Goal: Task Accomplishment & Management: Complete application form

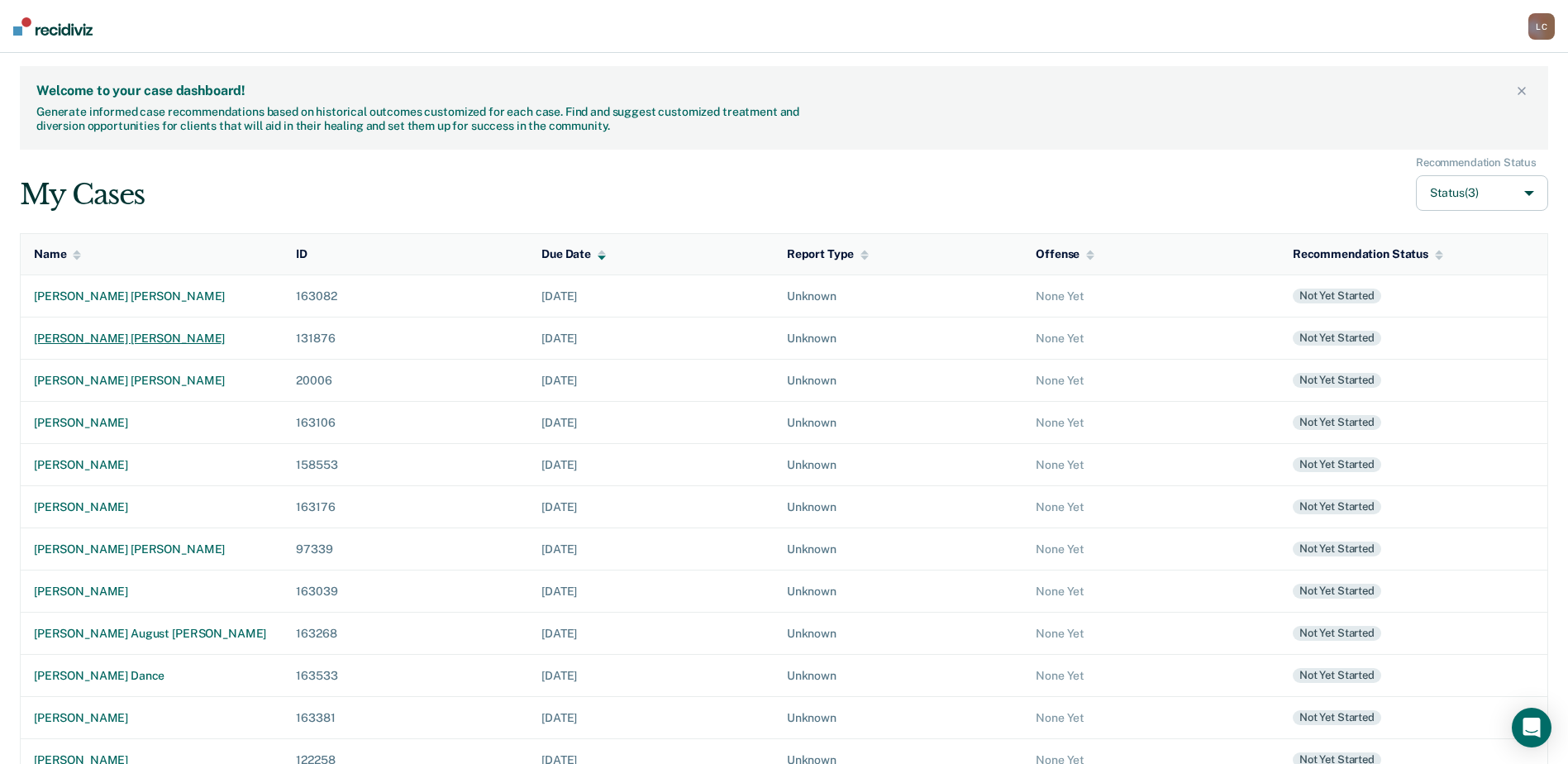
click at [143, 344] on div "[PERSON_NAME] [PERSON_NAME]" at bounding box center [152, 338] width 235 height 14
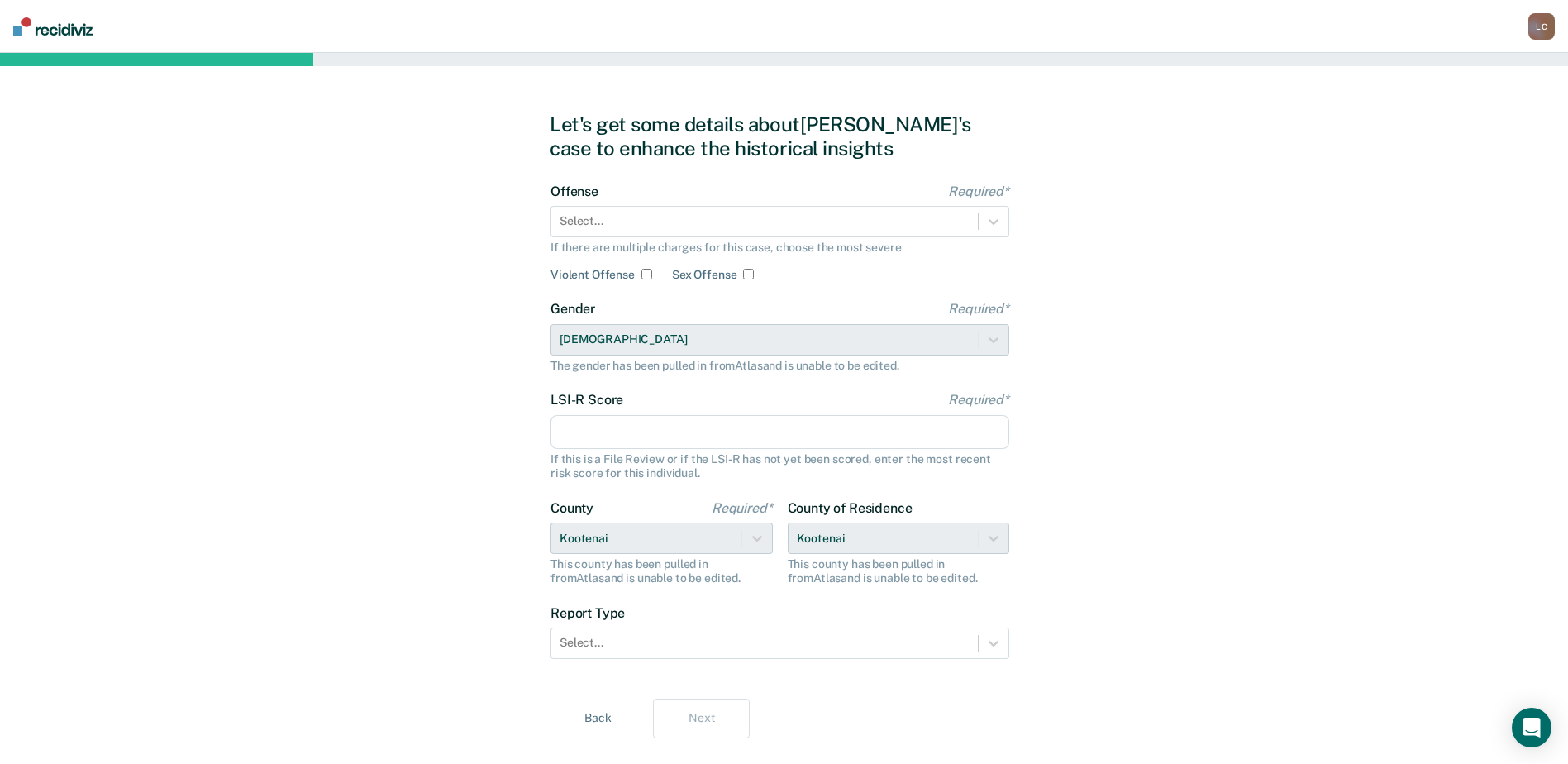
click at [733, 248] on div "If there are multiple charges for this case, choose the most severe" at bounding box center [780, 247] width 459 height 14
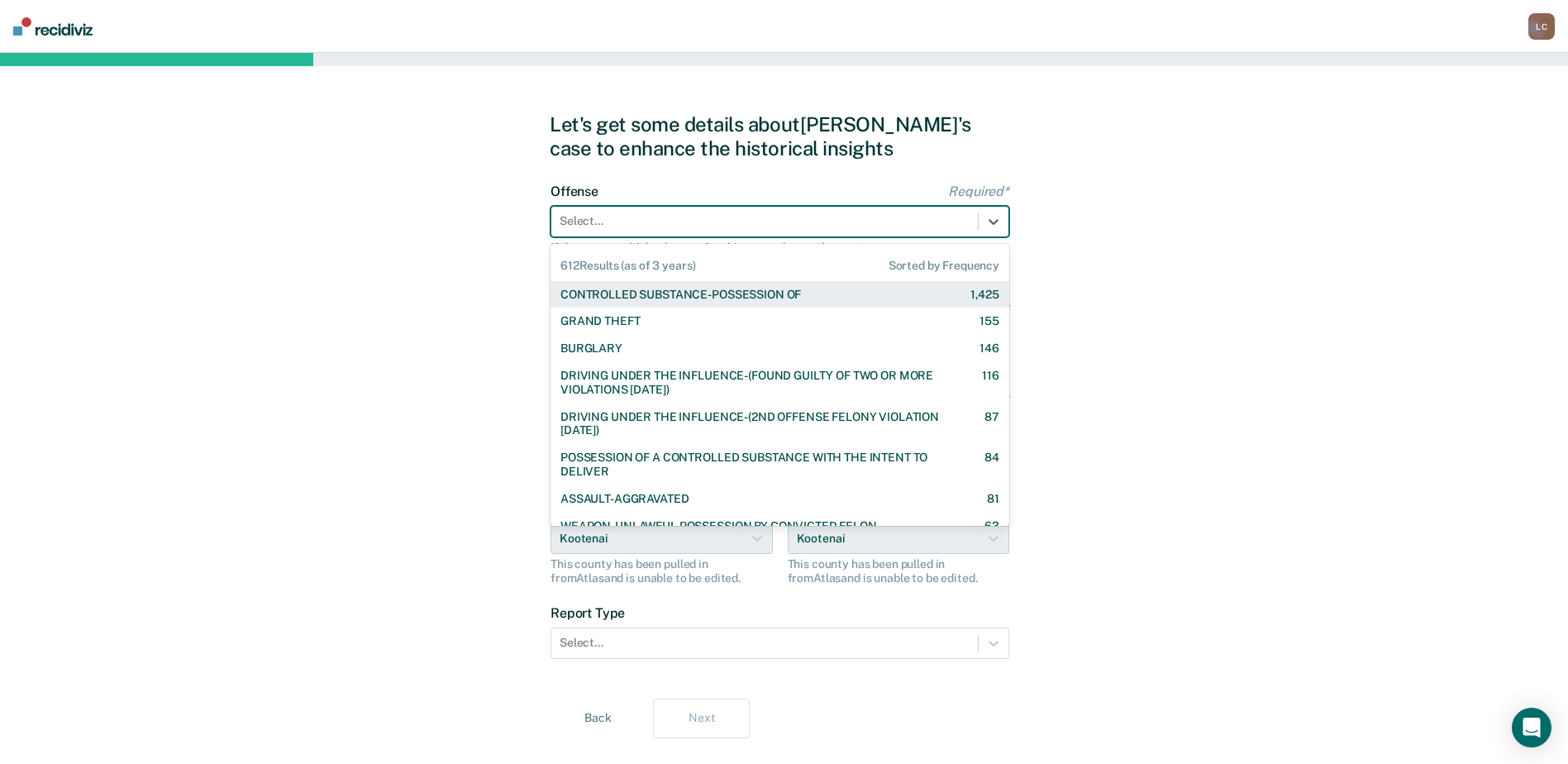
click at [739, 230] on div at bounding box center [765, 220] width 410 height 17
click at [707, 288] on div "CONTROLLED SUBSTANCE-POSSESSION OF" at bounding box center [681, 294] width 240 height 14
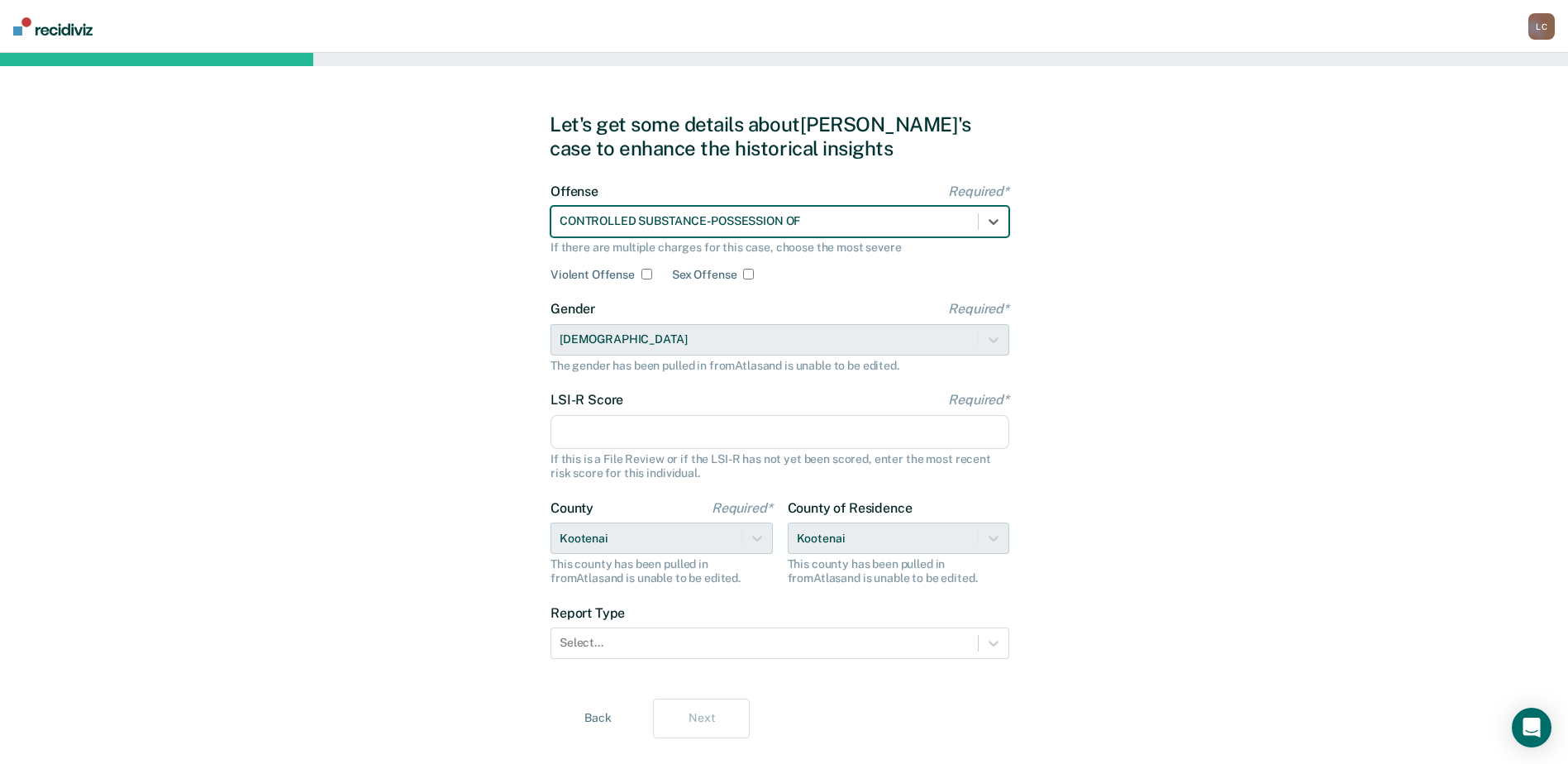
click at [625, 426] on input "LSI-R Score Required*" at bounding box center [780, 433] width 459 height 35
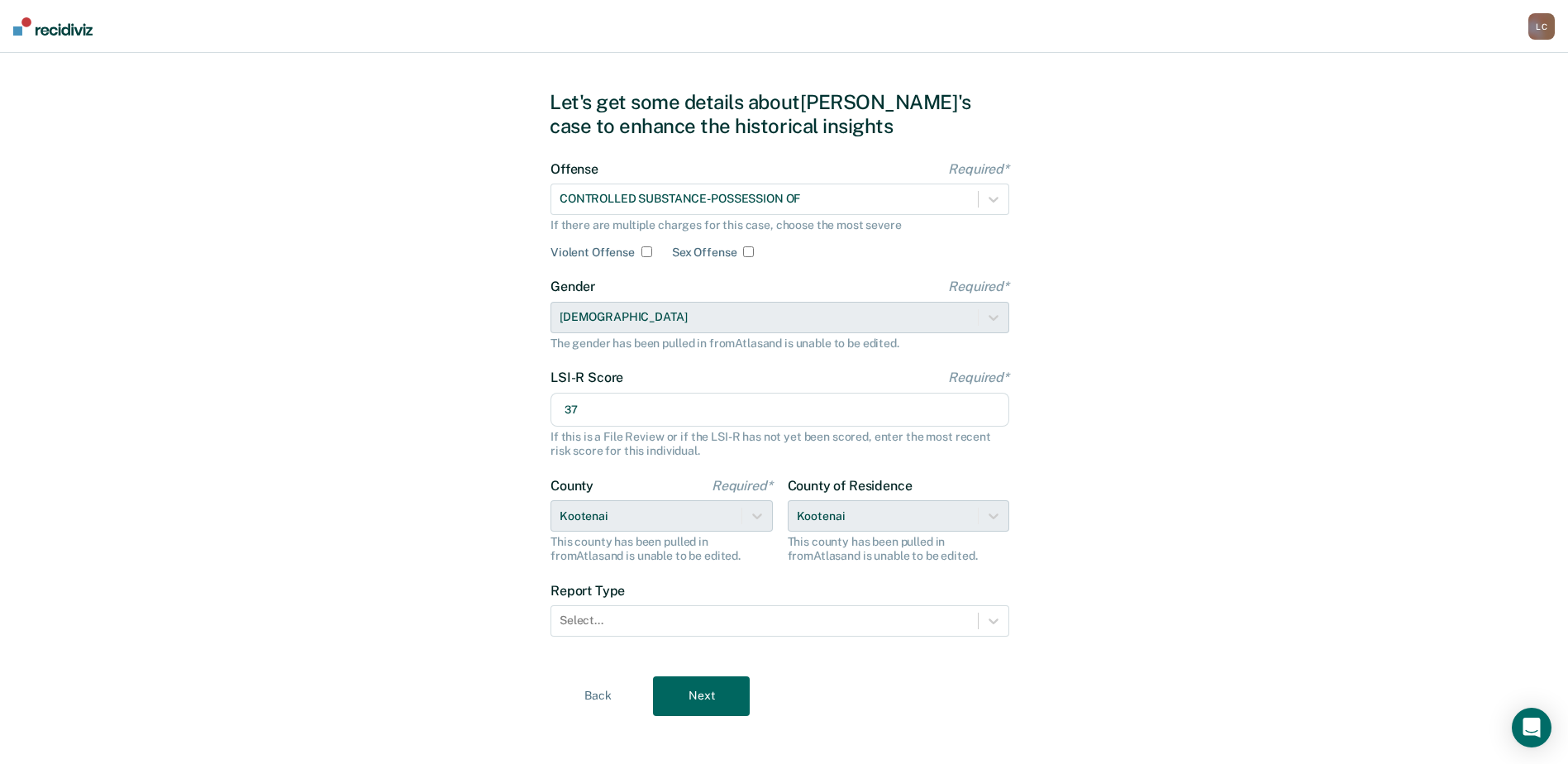
scroll to position [34, 0]
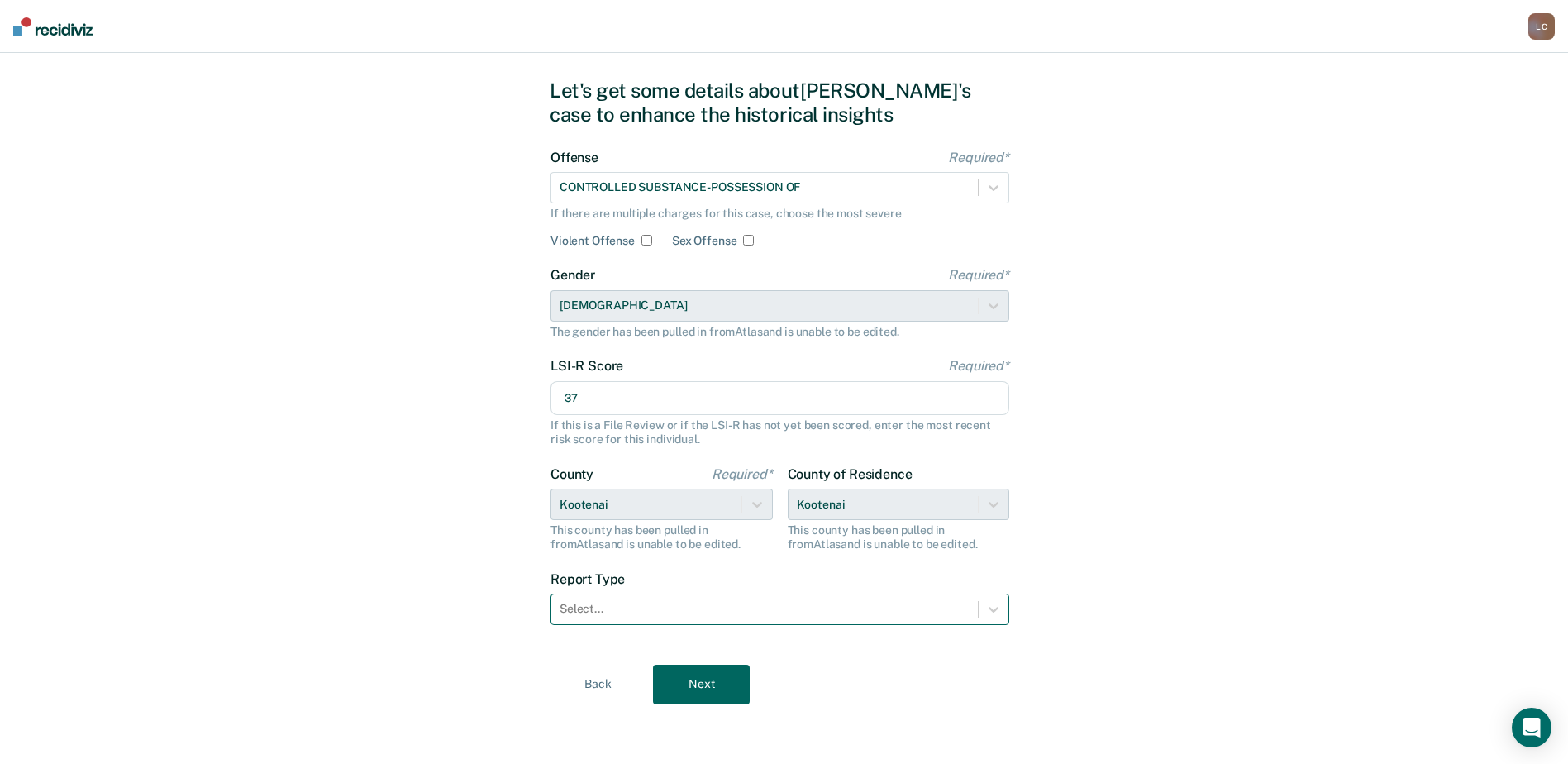
type input "37"
click at [957, 602] on div at bounding box center [765, 609] width 410 height 17
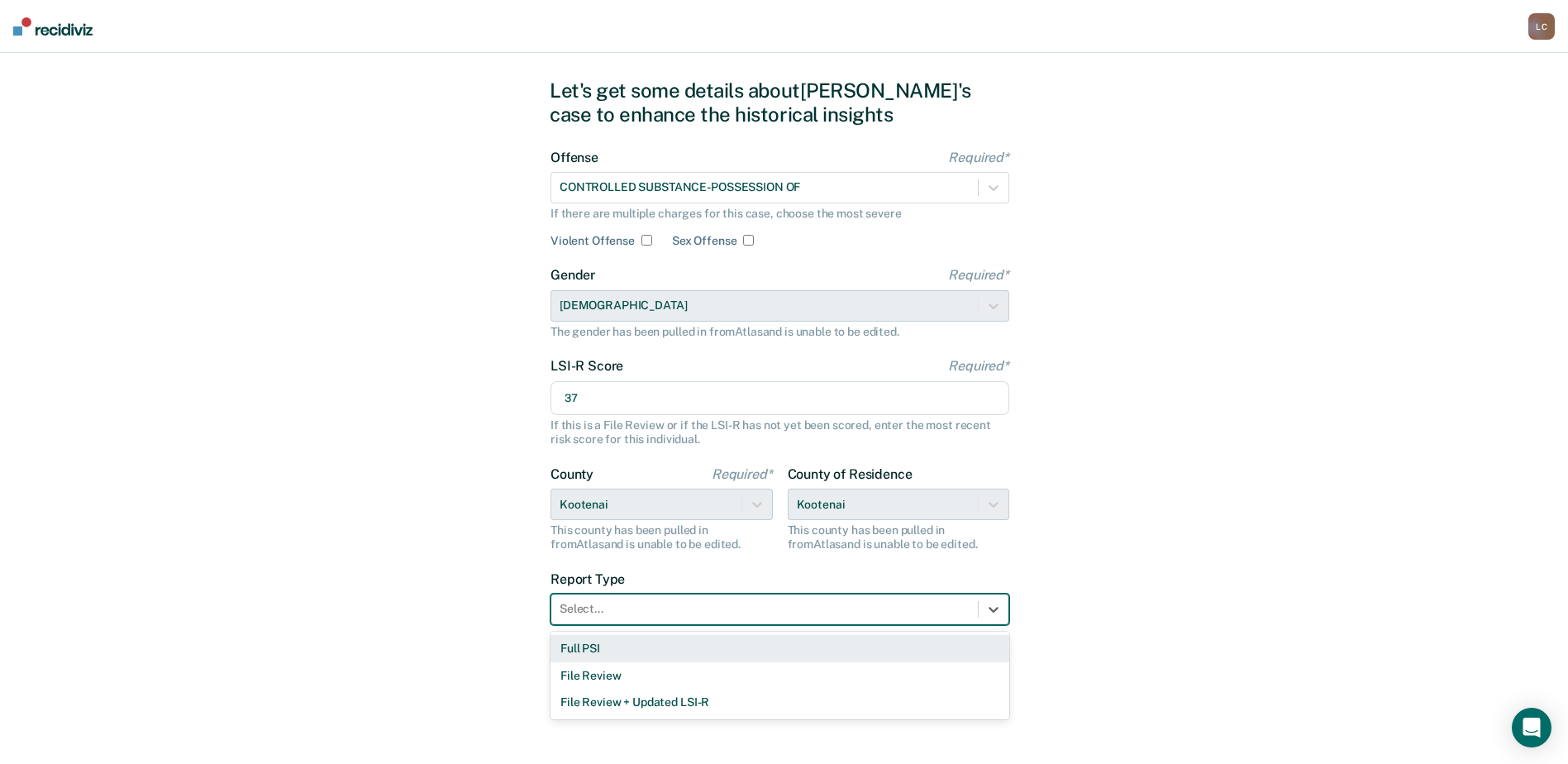
click at [840, 641] on div "Full PSI" at bounding box center [780, 648] width 459 height 27
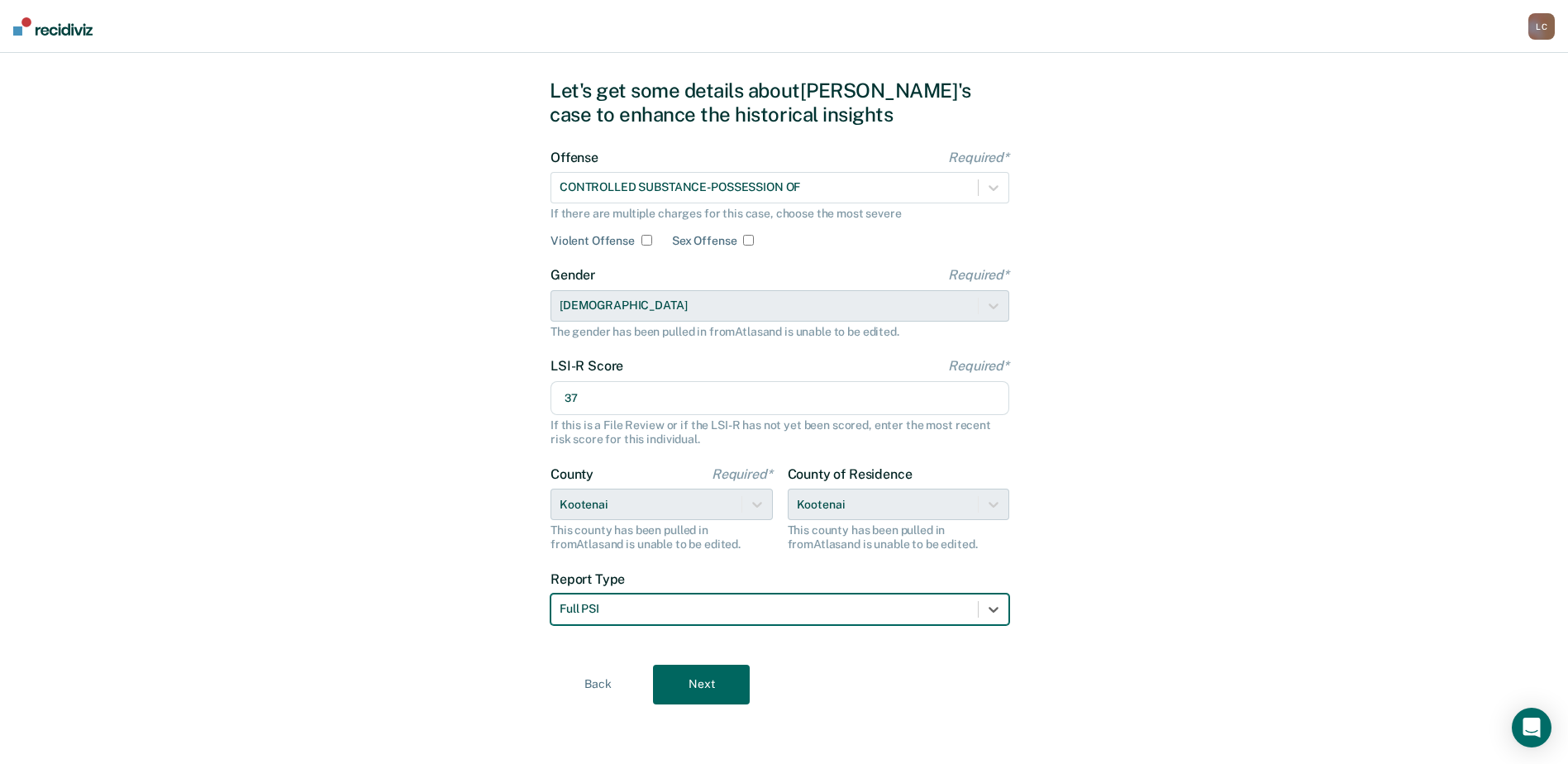
click at [682, 690] on button "Next" at bounding box center [701, 684] width 97 height 40
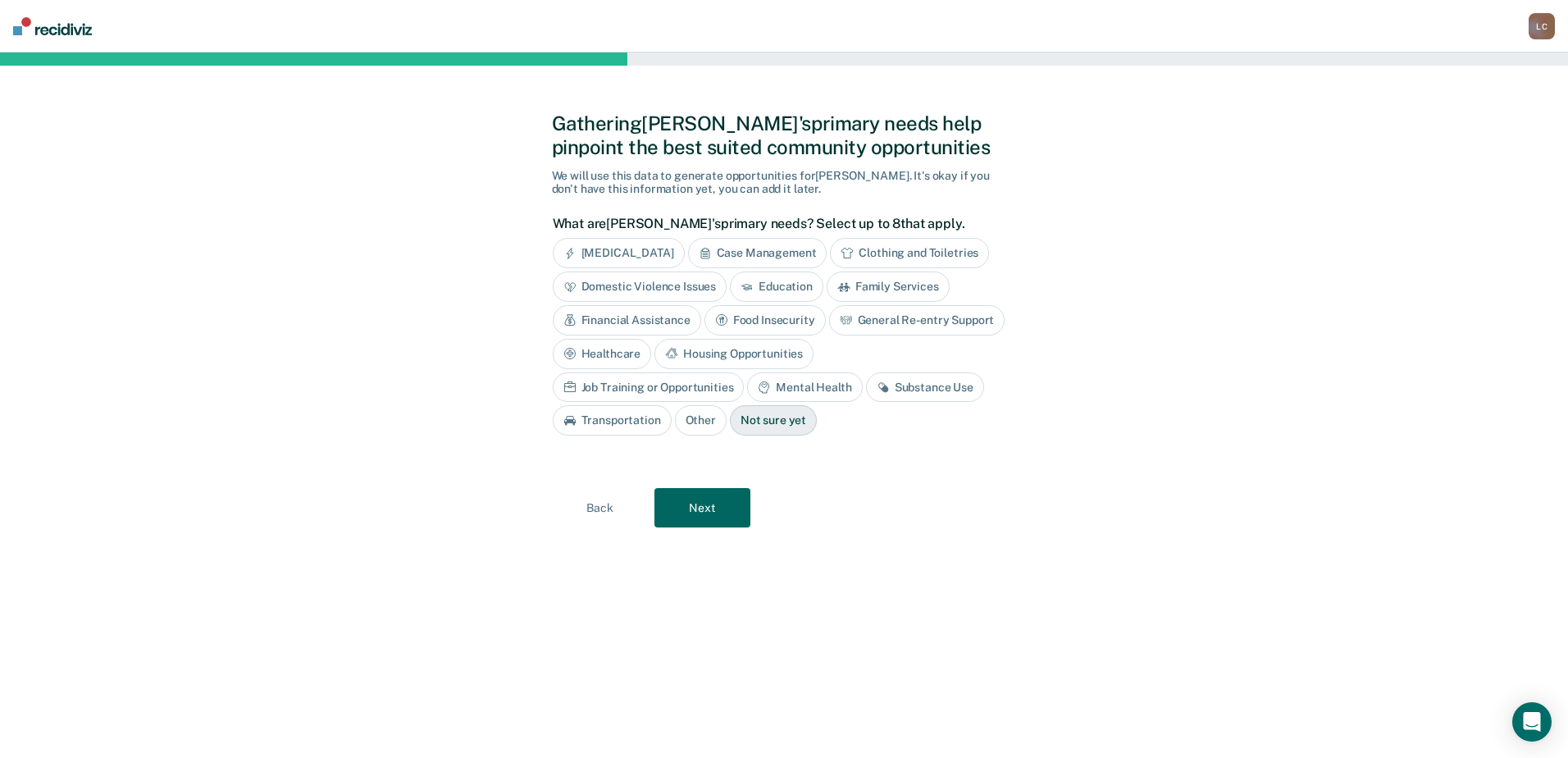
click at [695, 353] on div "Housing Opportunities" at bounding box center [734, 354] width 159 height 30
click at [656, 391] on div "Job Training or Opportunities" at bounding box center [649, 387] width 192 height 30
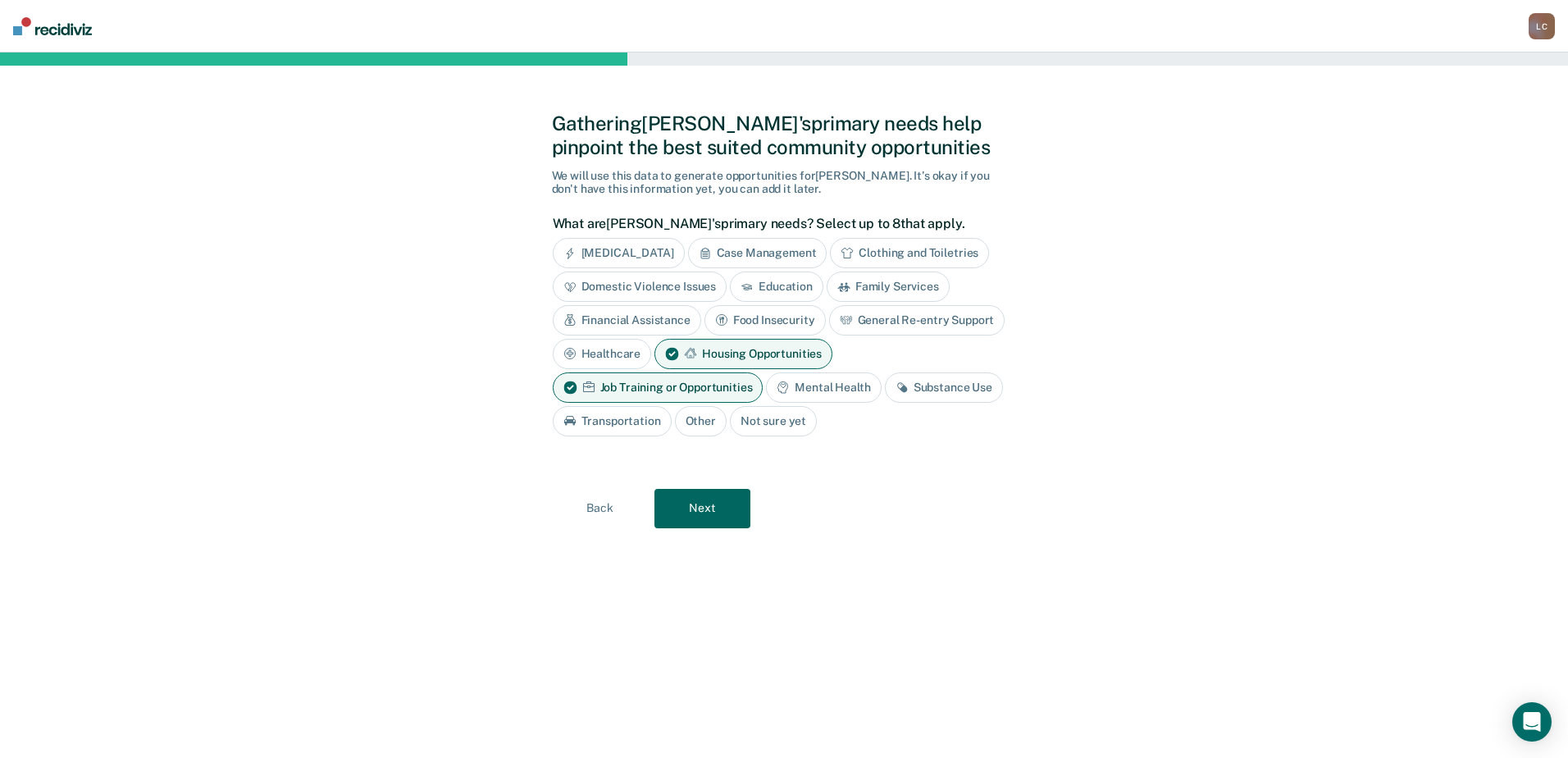
click at [807, 385] on div "Mental Health" at bounding box center [823, 387] width 115 height 30
click at [648, 422] on div "Substance Use" at bounding box center [612, 421] width 118 height 30
click at [720, 520] on button "Next" at bounding box center [702, 509] width 96 height 39
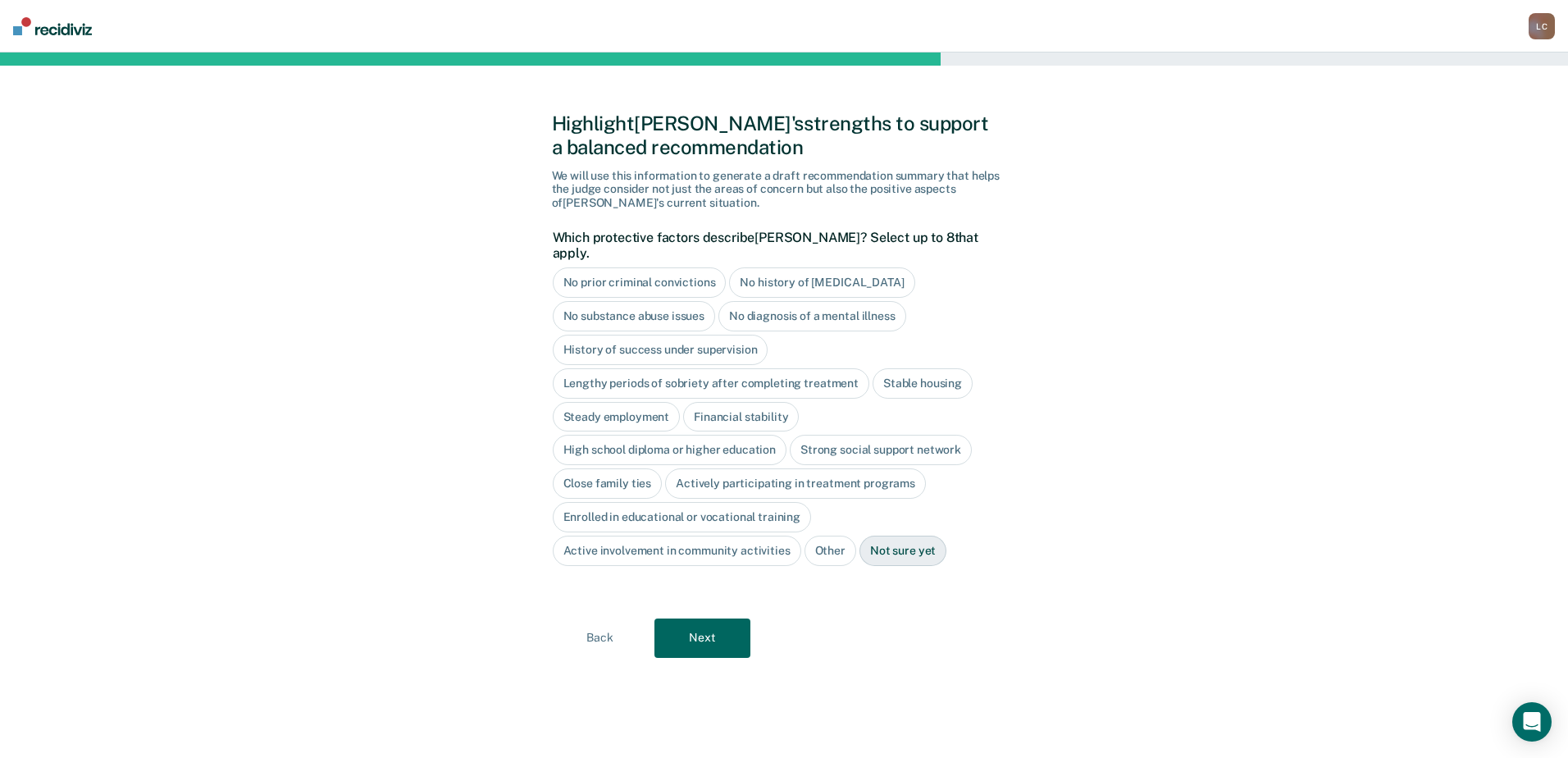
click at [713, 621] on button "Next" at bounding box center [702, 639] width 96 height 39
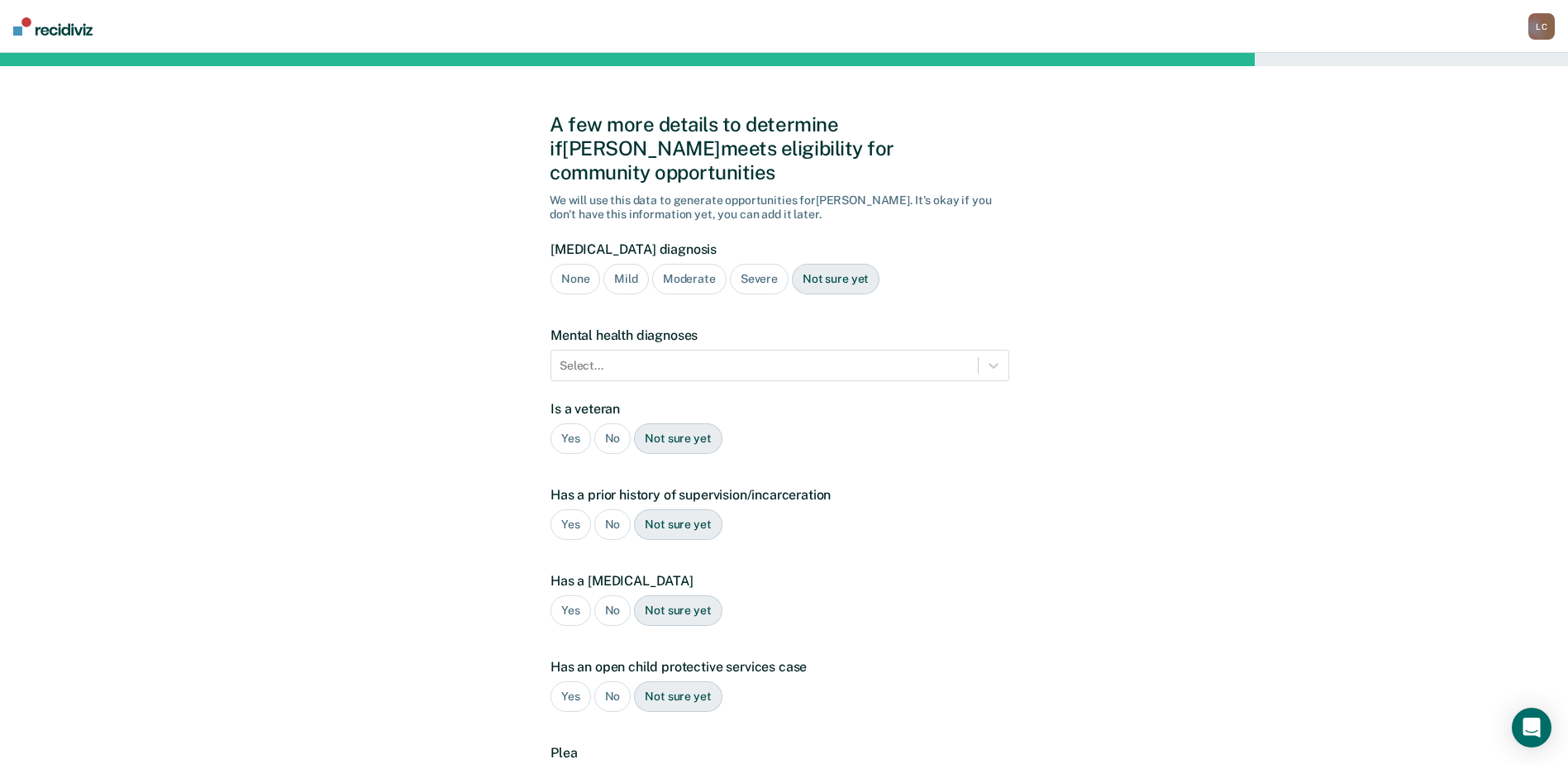
click at [699, 264] on div "Moderate" at bounding box center [689, 278] width 75 height 31
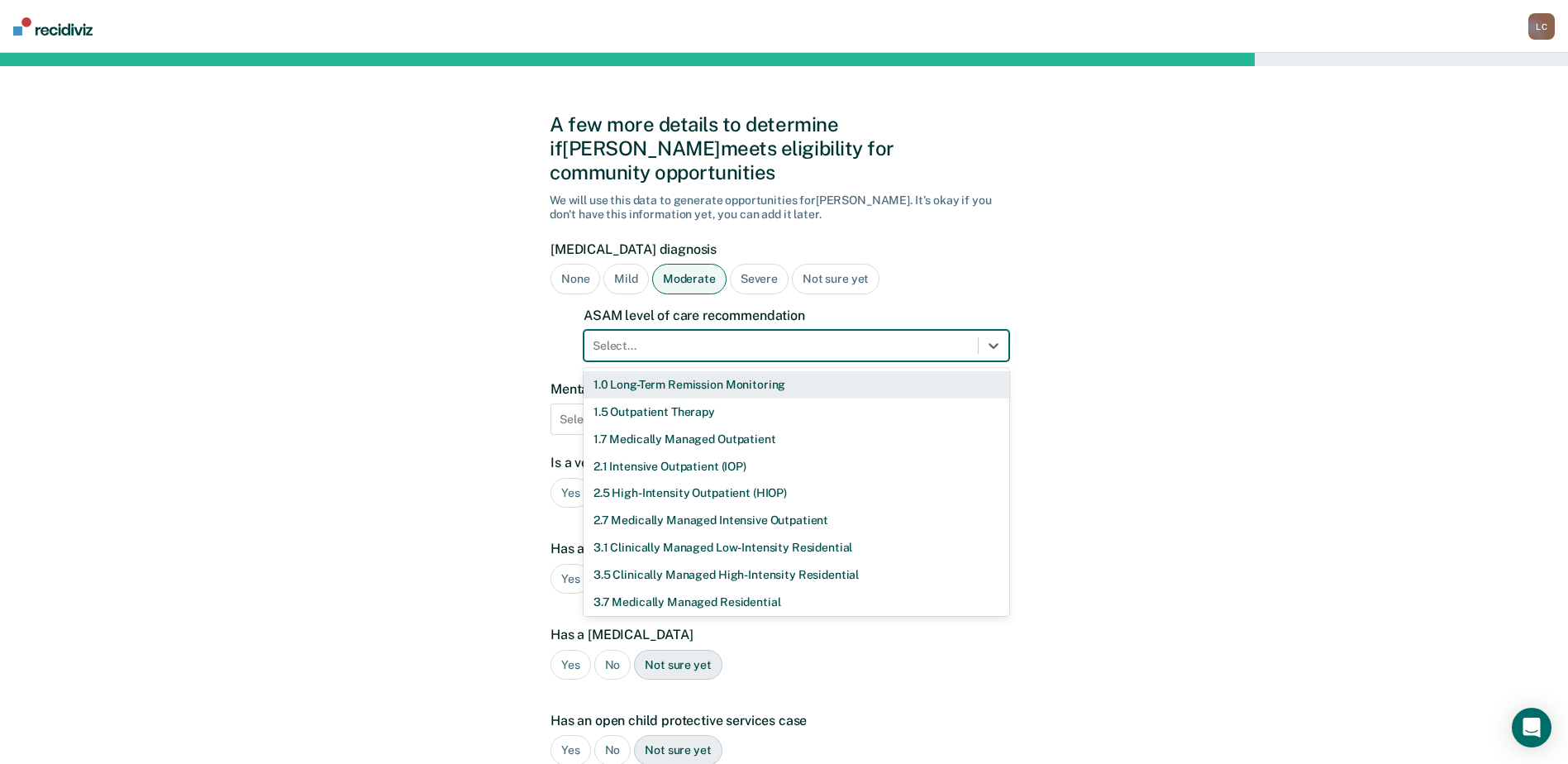
click at [958, 337] on div at bounding box center [781, 346] width 377 height 17
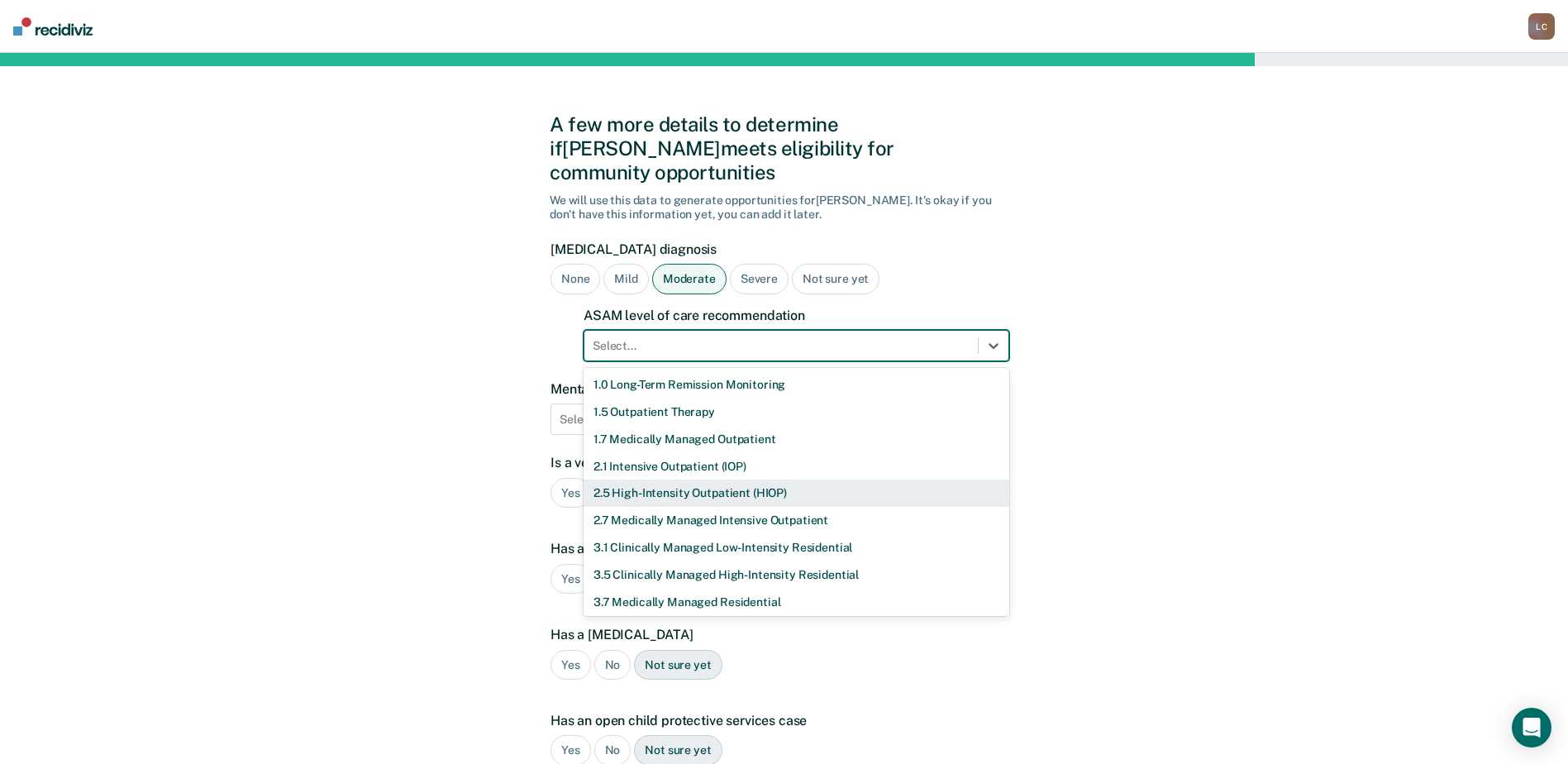
click at [779, 480] on div "2.5 High-Intensity Outpatient (HIOP)" at bounding box center [797, 493] width 426 height 27
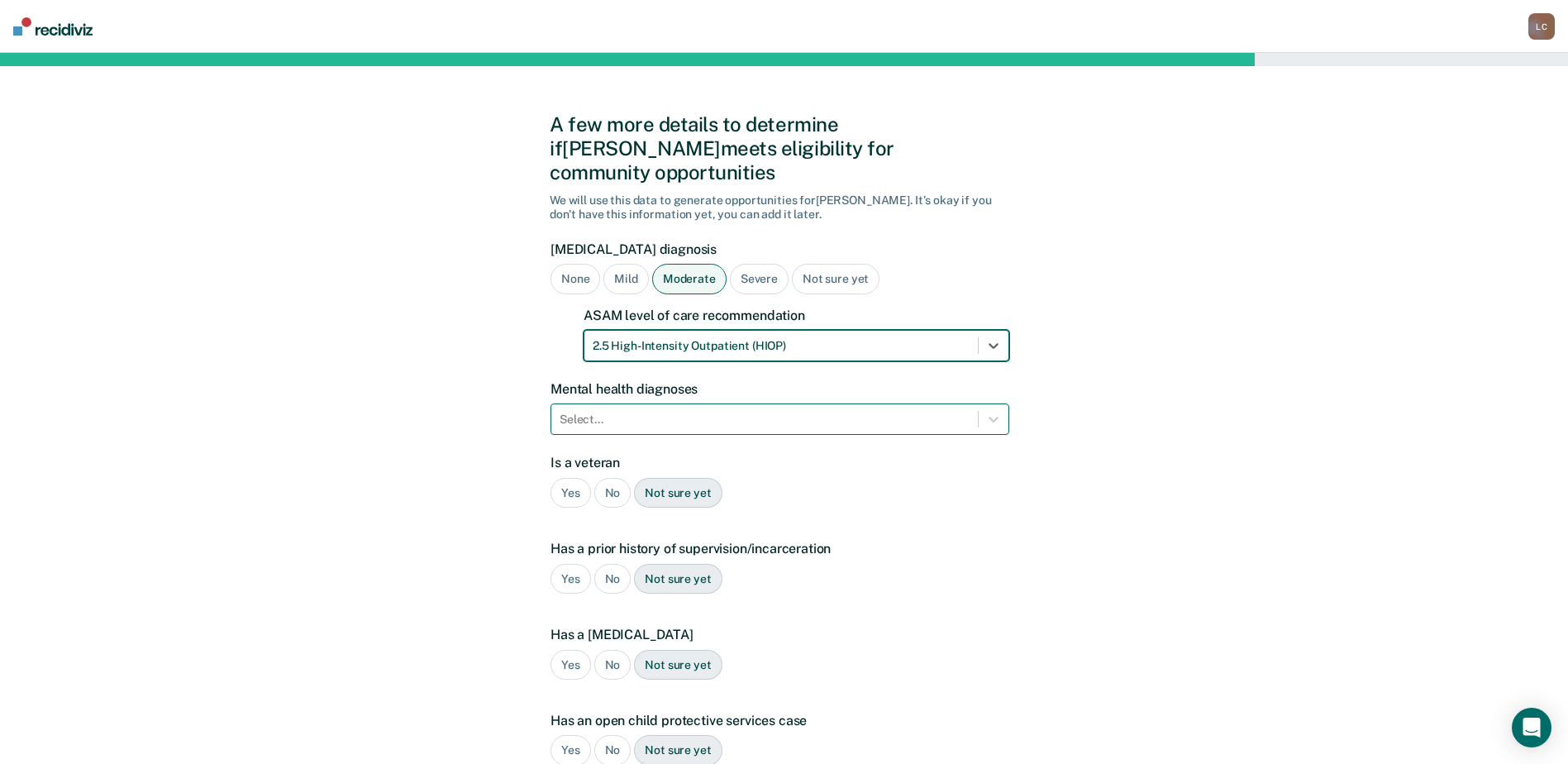
click at [767, 411] on div at bounding box center [765, 419] width 410 height 17
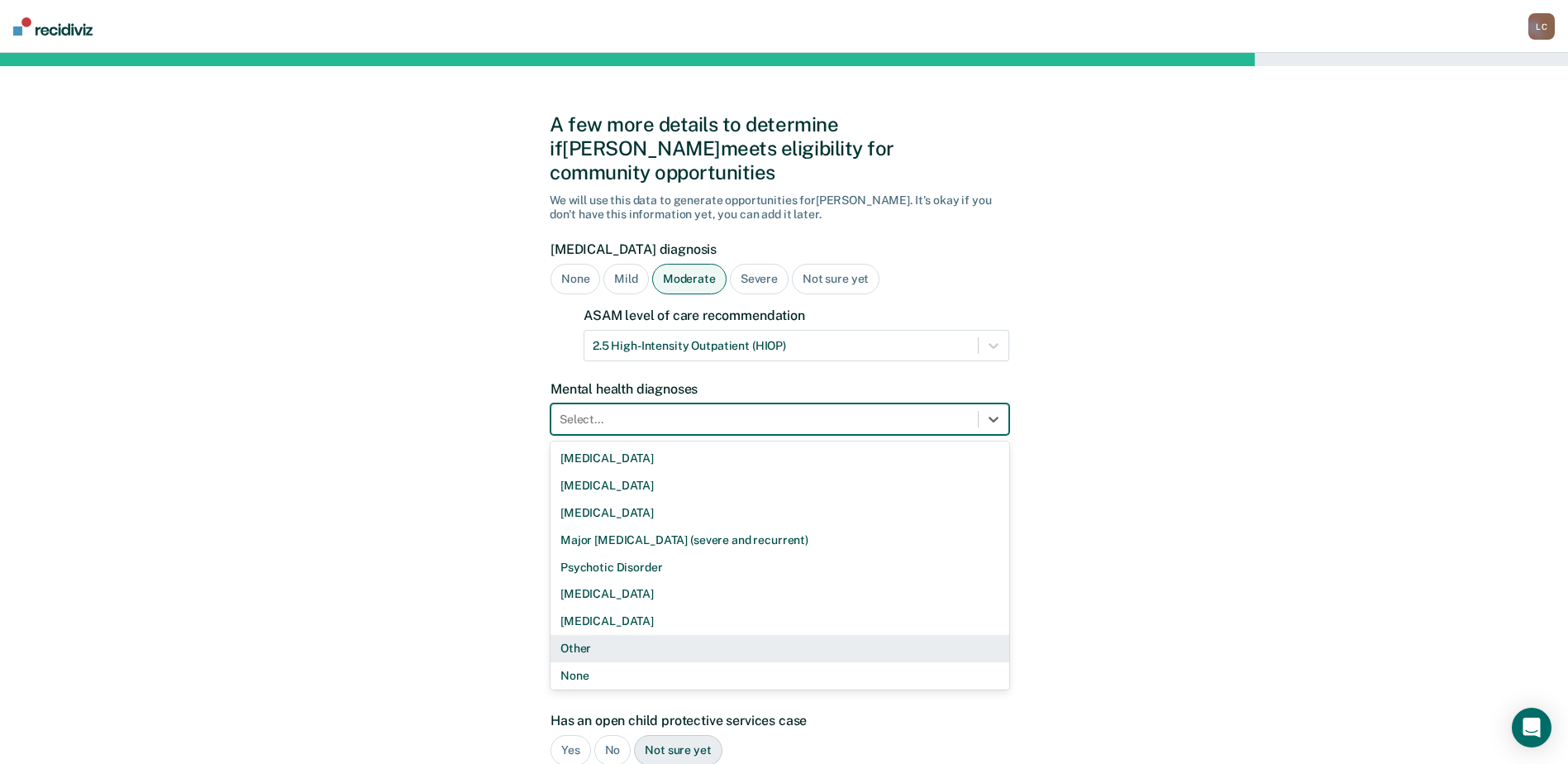
click at [632, 635] on div "Other" at bounding box center [780, 648] width 459 height 27
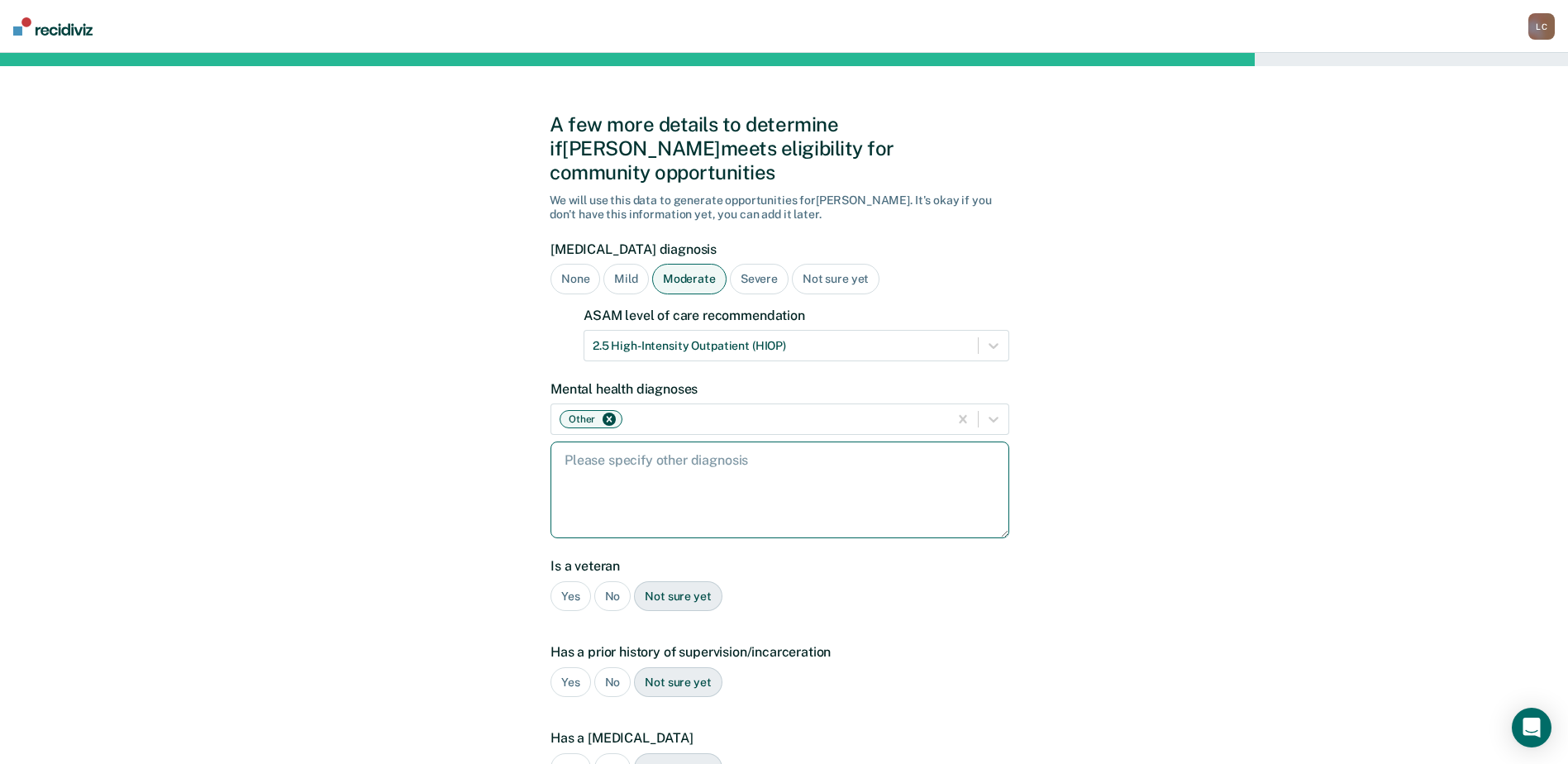
click at [625, 475] on textarea at bounding box center [780, 490] width 459 height 97
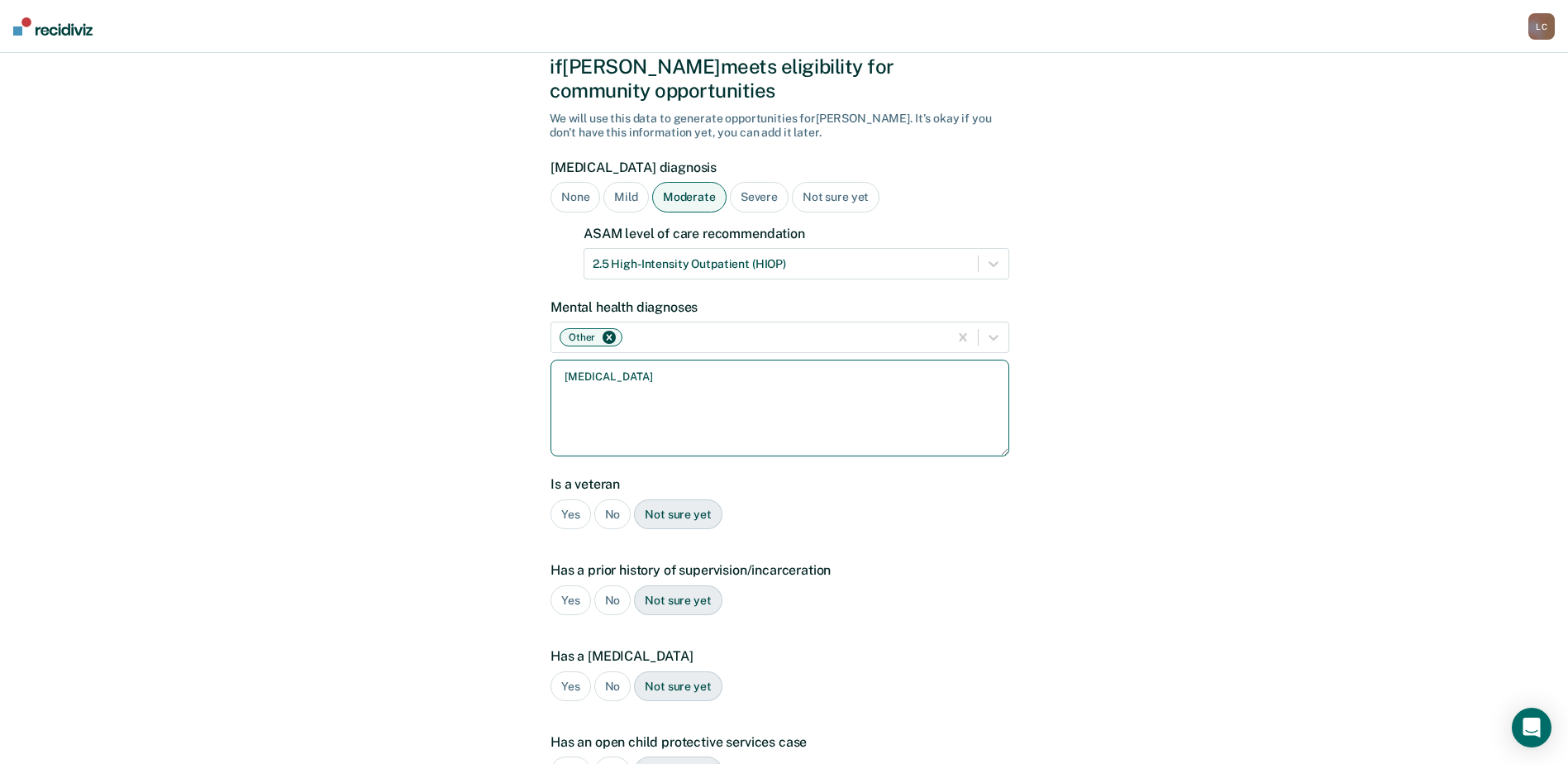
scroll to position [83, 0]
type textarea "[MEDICAL_DATA]"
click at [605, 499] on div "No" at bounding box center [613, 514] width 37 height 31
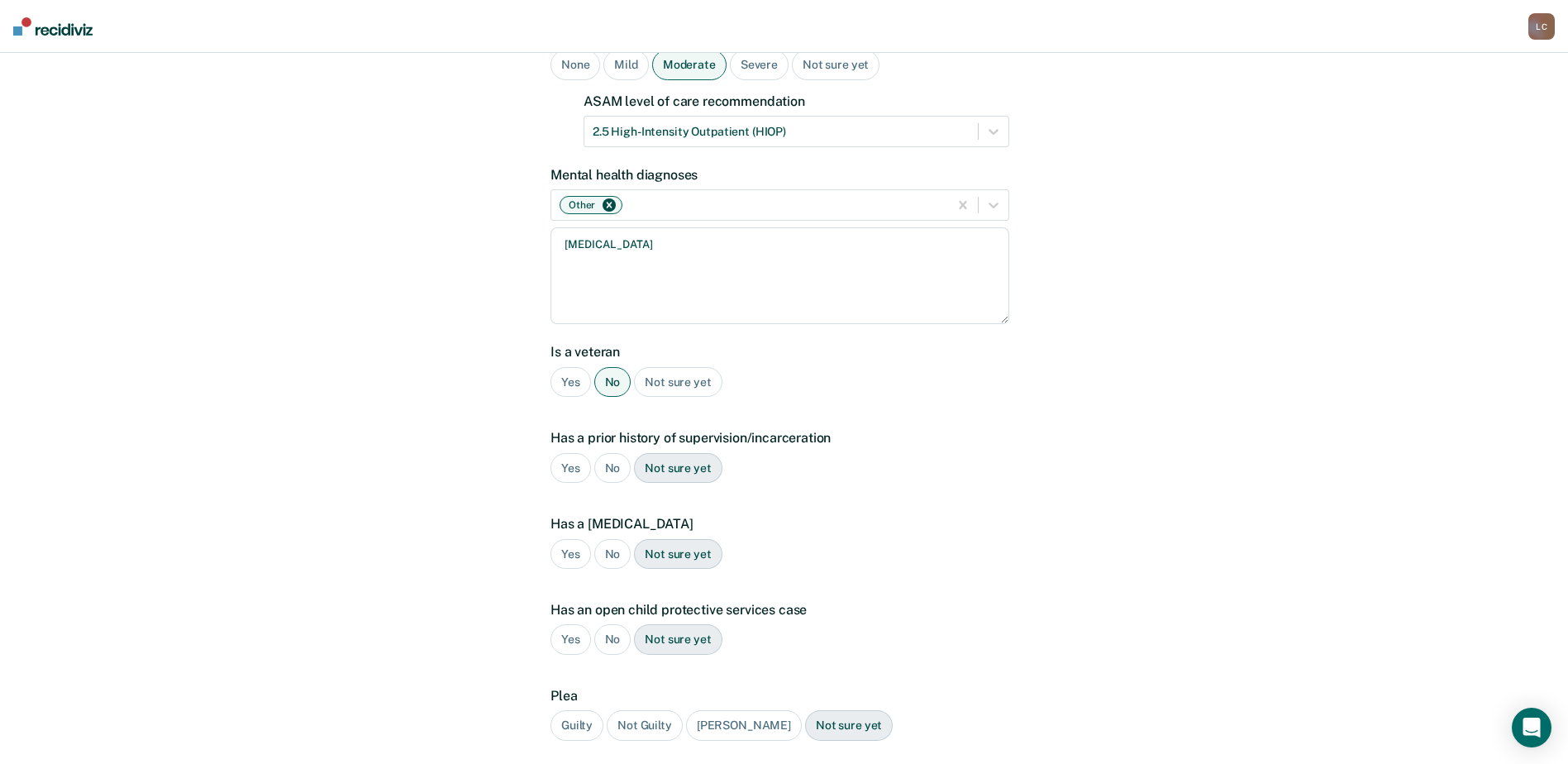
scroll to position [248, 0]
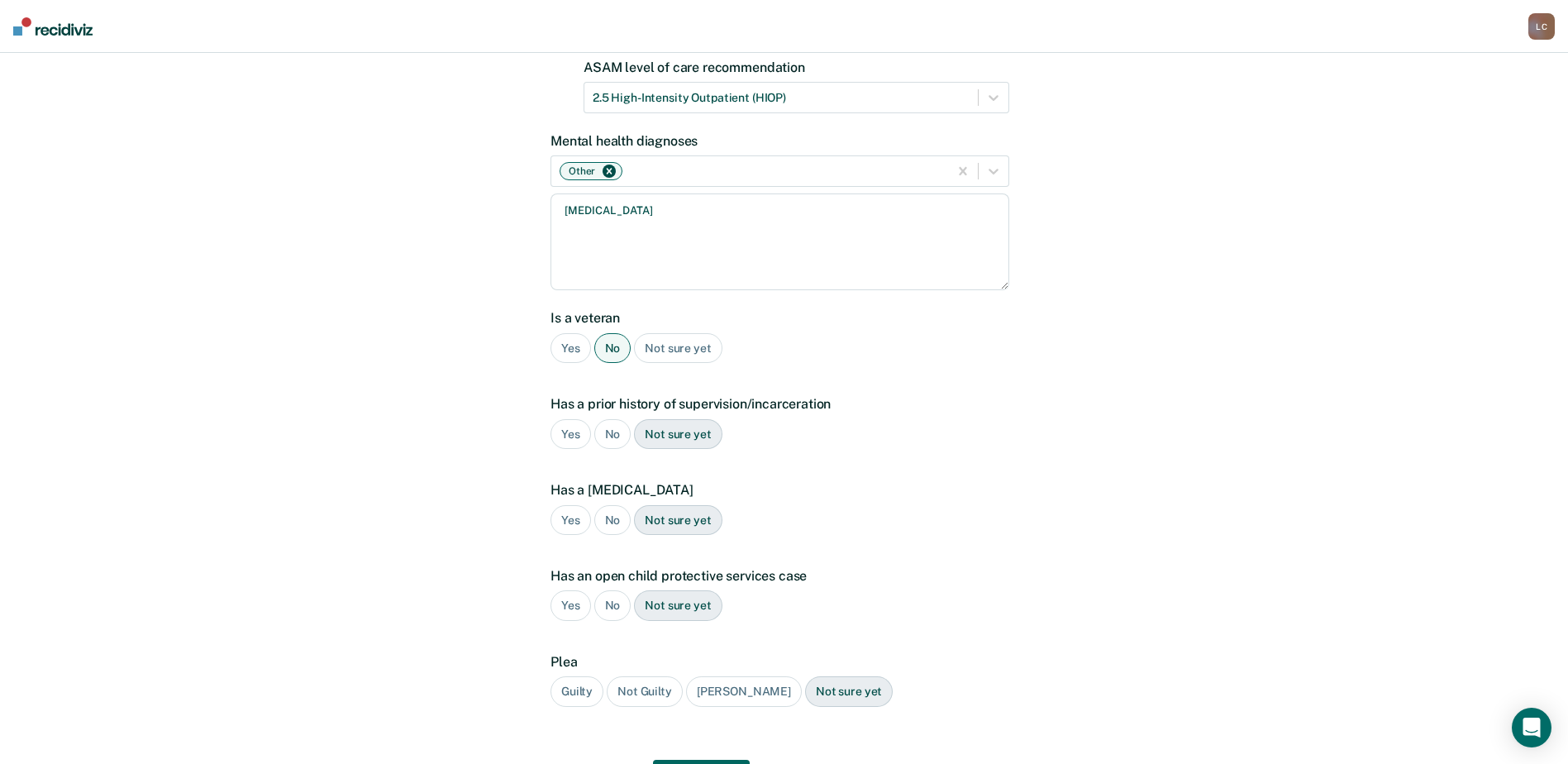
click at [562, 419] on div "Yes" at bounding box center [571, 434] width 41 height 31
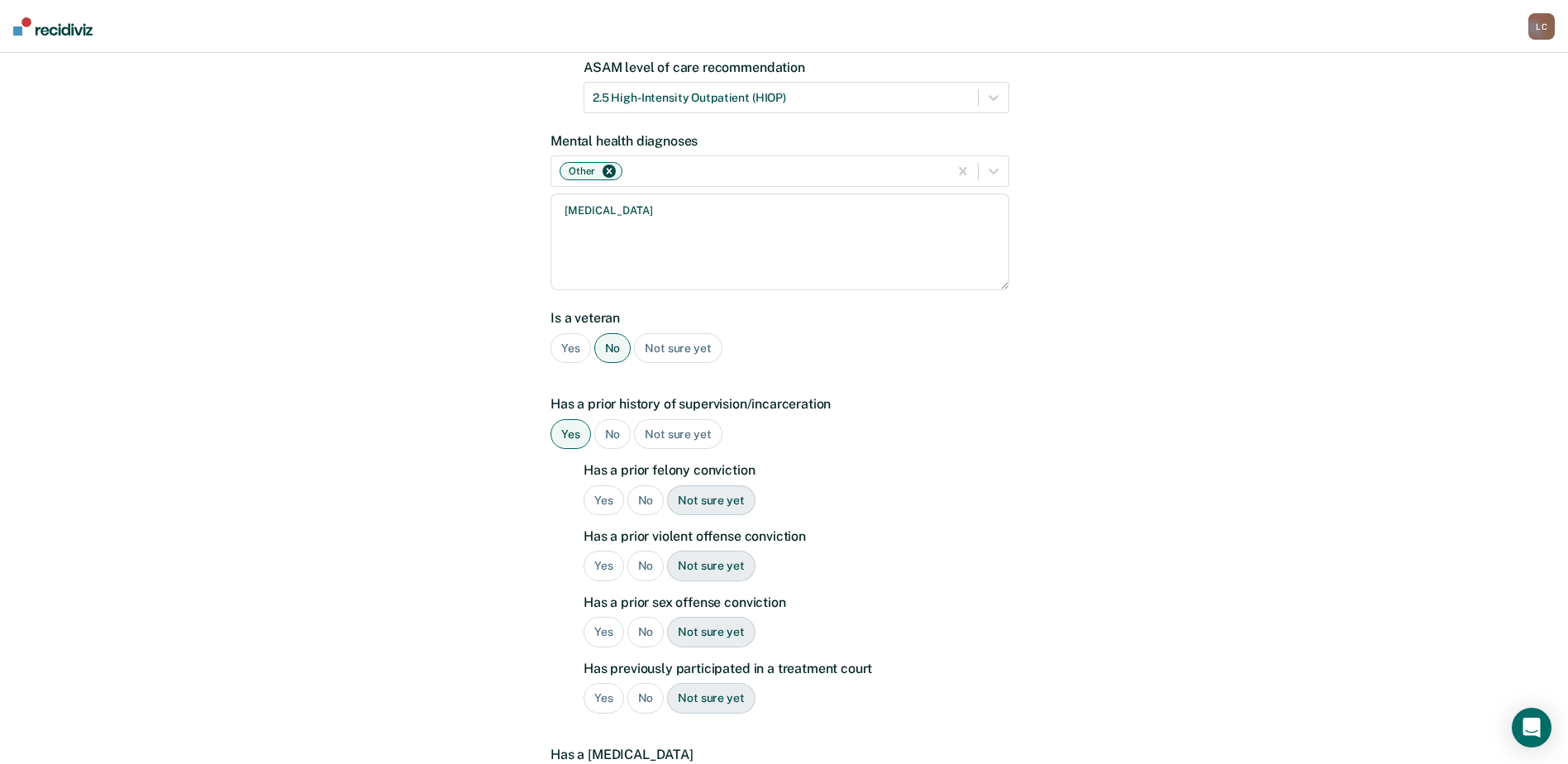
scroll to position [331, 0]
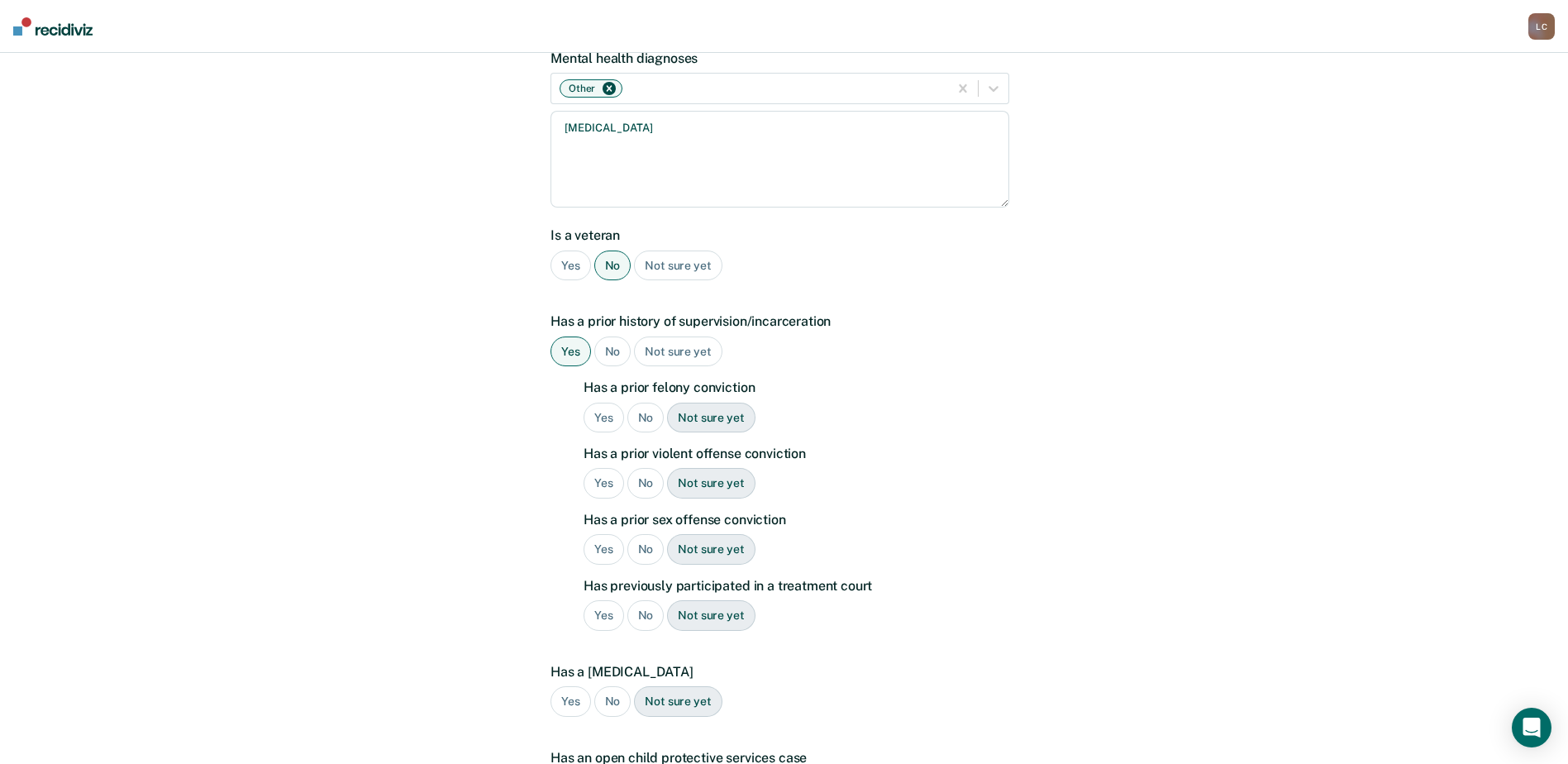
click at [594, 403] on div "Yes" at bounding box center [604, 418] width 41 height 31
click at [601, 468] on div "Yes" at bounding box center [604, 483] width 41 height 31
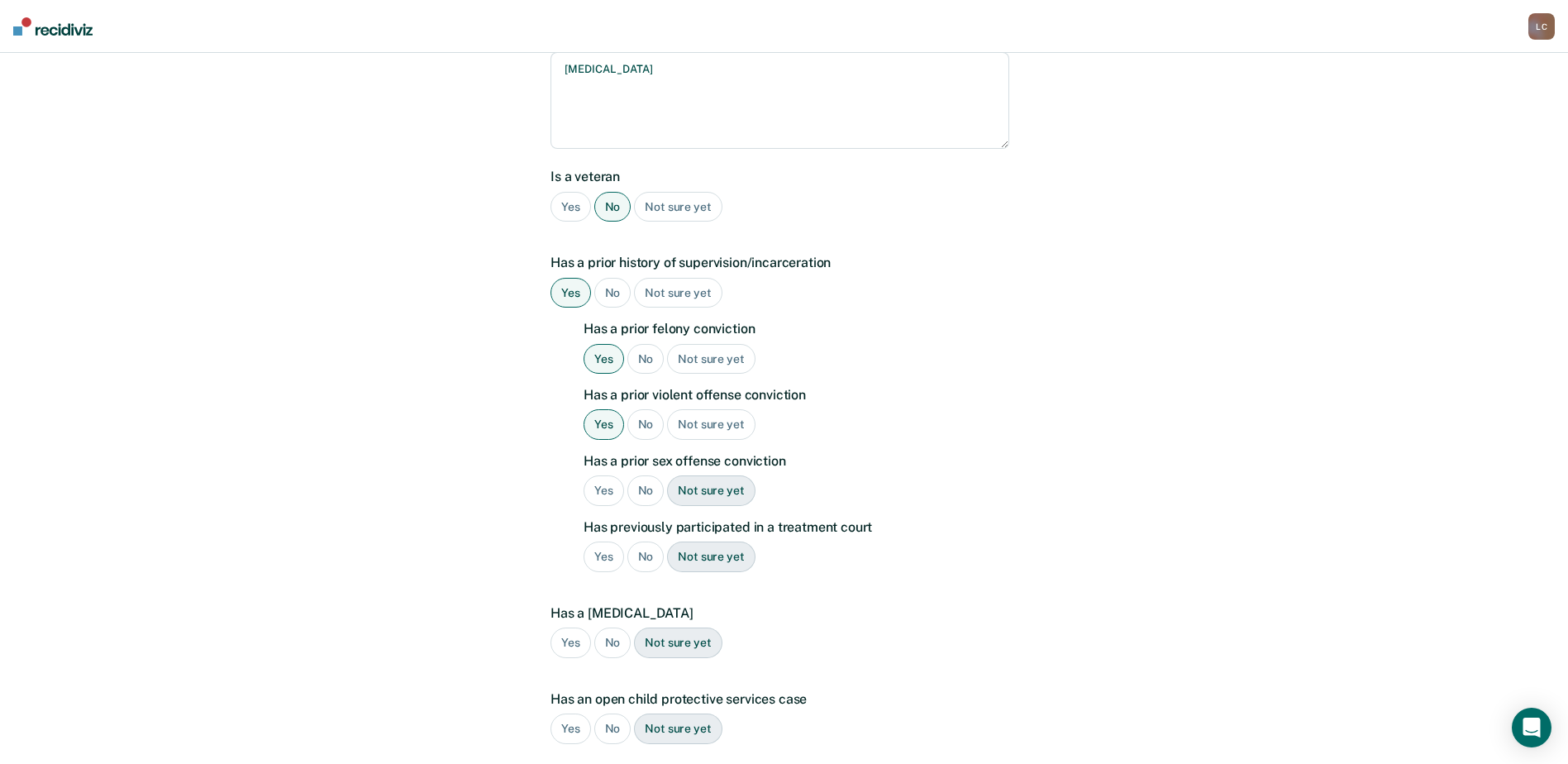
scroll to position [496, 0]
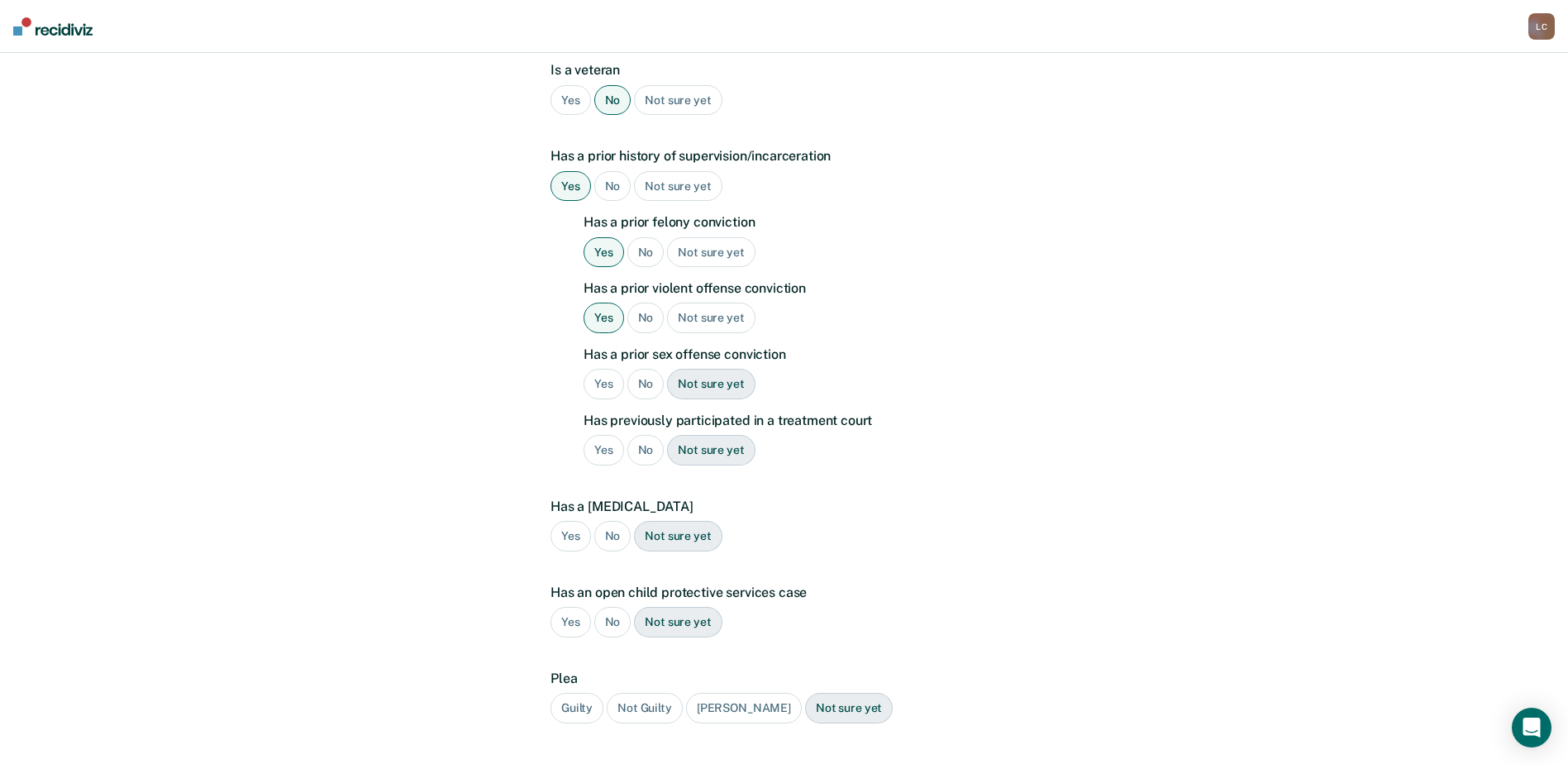
click at [642, 369] on div "No" at bounding box center [646, 384] width 37 height 31
click at [644, 369] on div "No" at bounding box center [646, 384] width 37 height 31
click at [644, 435] on div "No" at bounding box center [646, 450] width 37 height 31
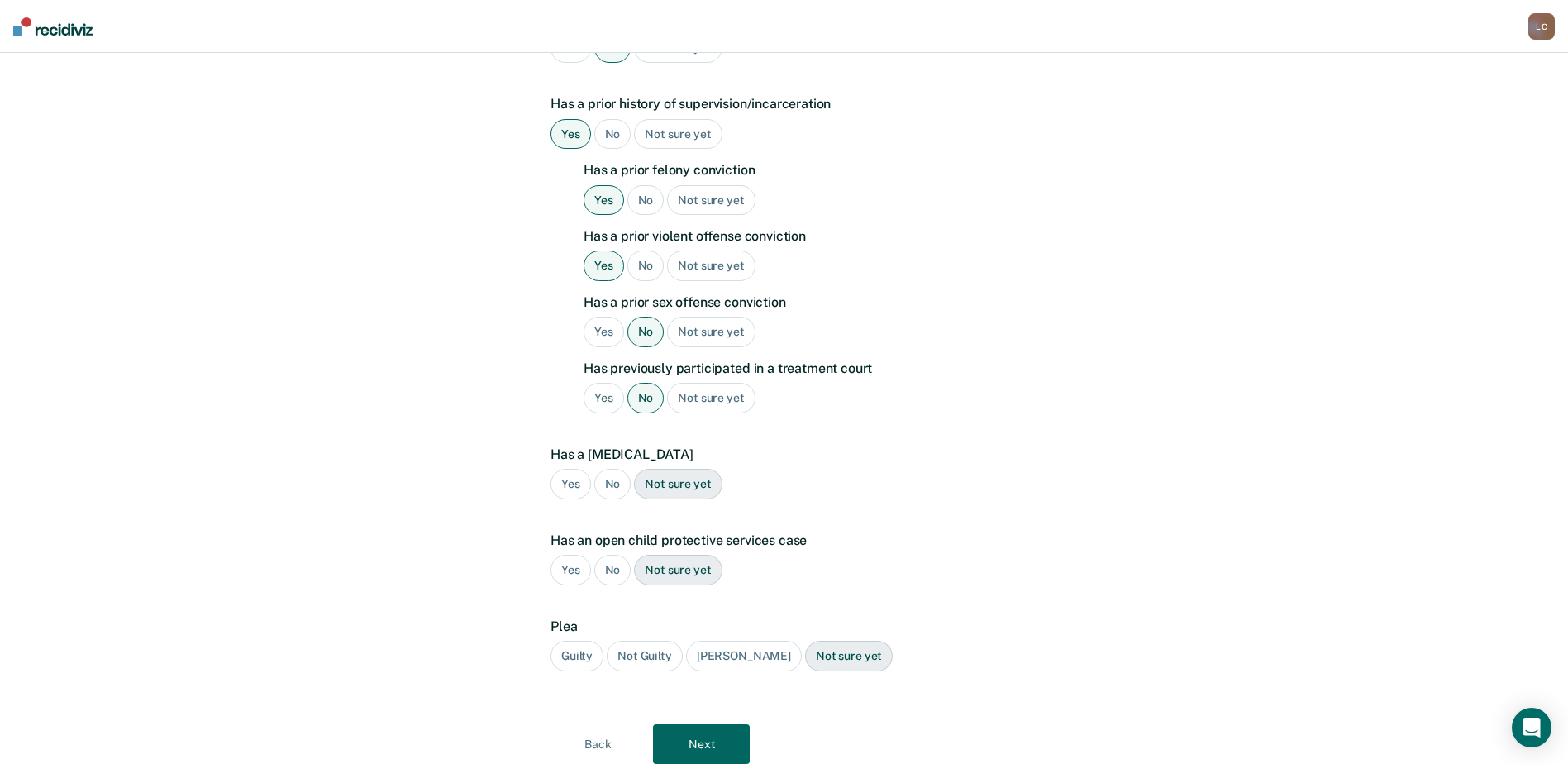
scroll to position [584, 0]
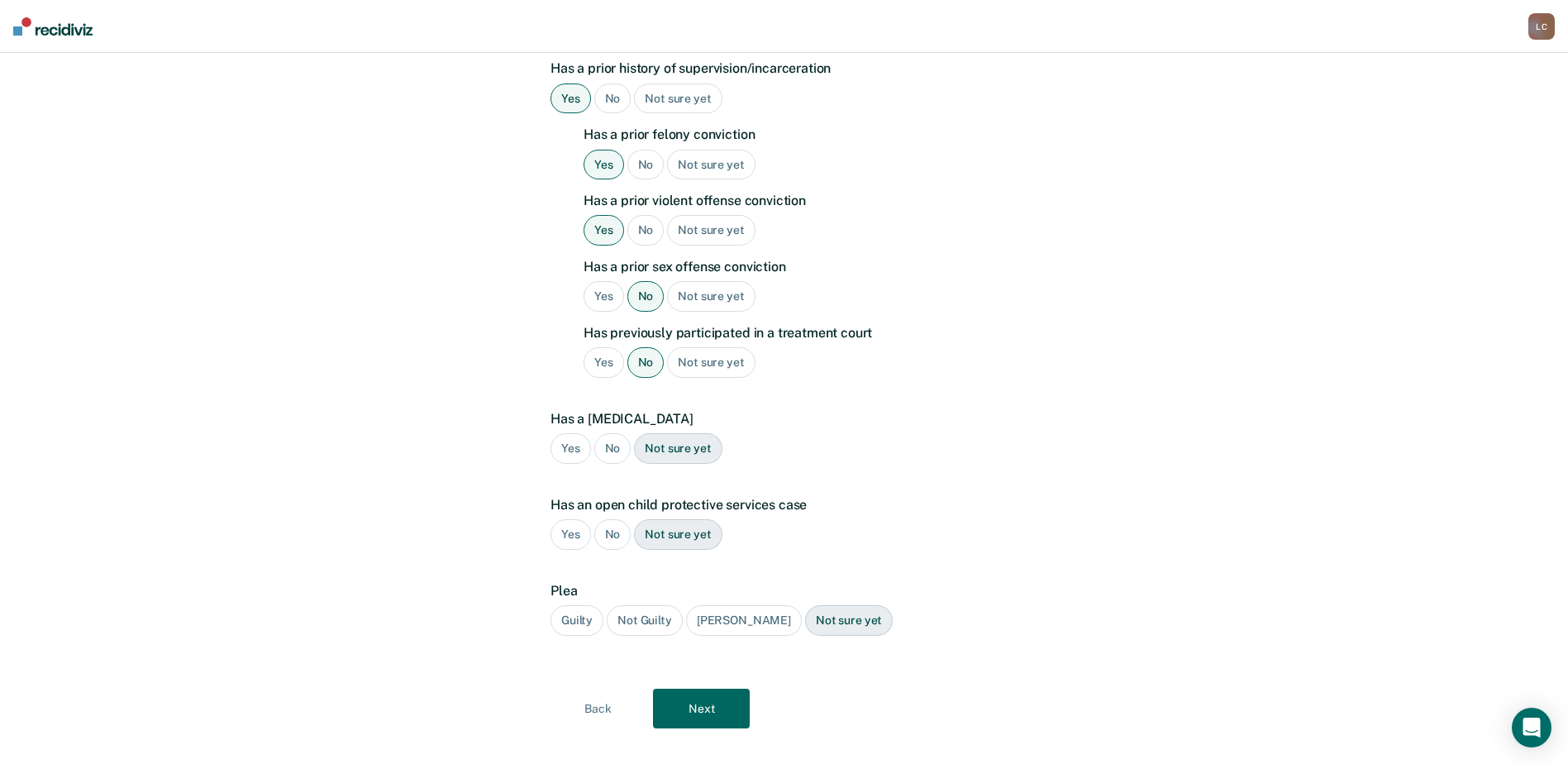
click at [614, 433] on div "No" at bounding box center [613, 448] width 37 height 31
click at [607, 520] on div "No" at bounding box center [613, 534] width 37 height 31
click at [574, 606] on div "Guilty" at bounding box center [577, 621] width 53 height 31
drag, startPoint x: 574, startPoint y: 598, endPoint x: 719, endPoint y: 689, distance: 171.2
click at [719, 689] on button "Next" at bounding box center [701, 708] width 97 height 40
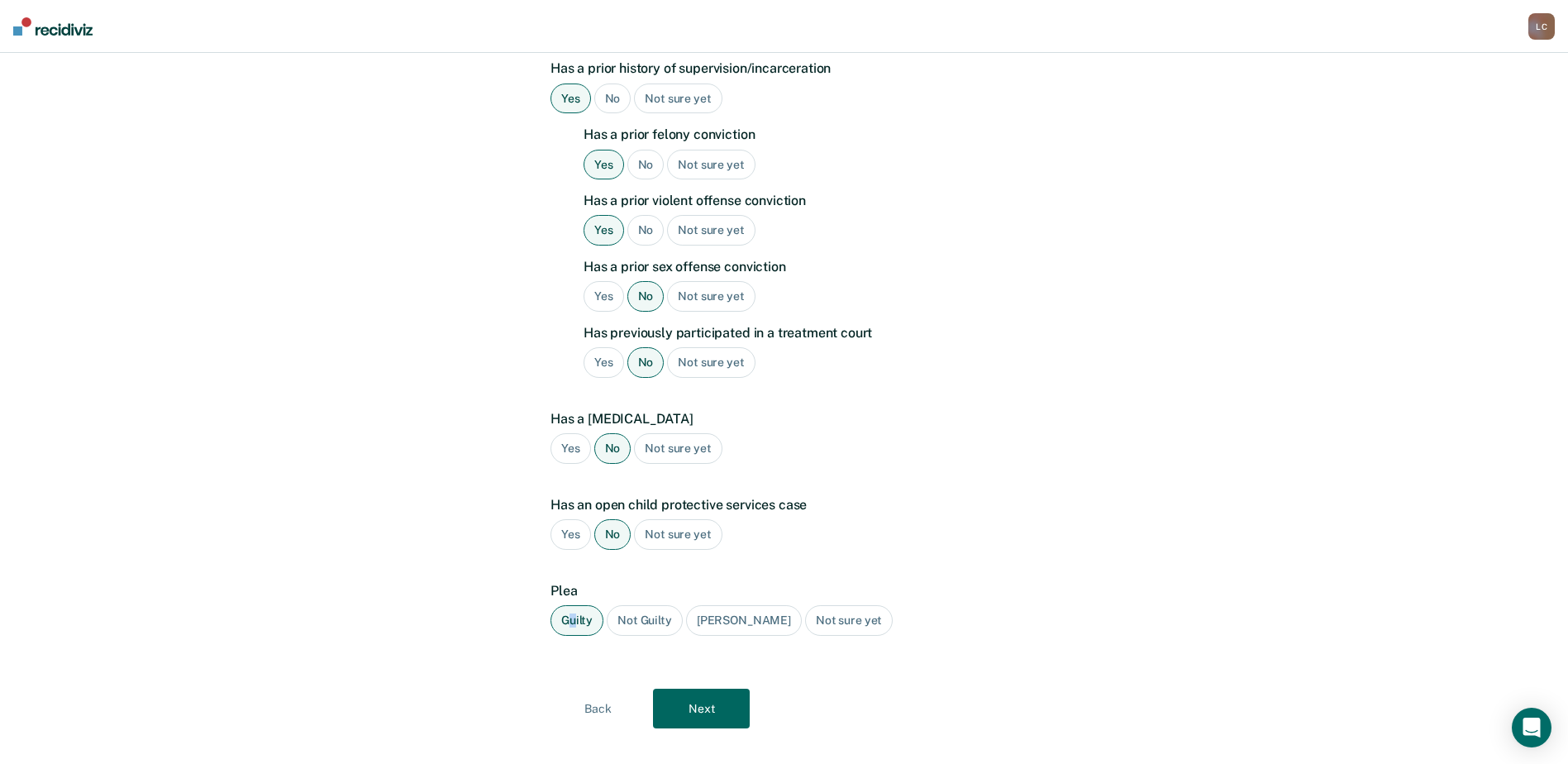
scroll to position [0, 0]
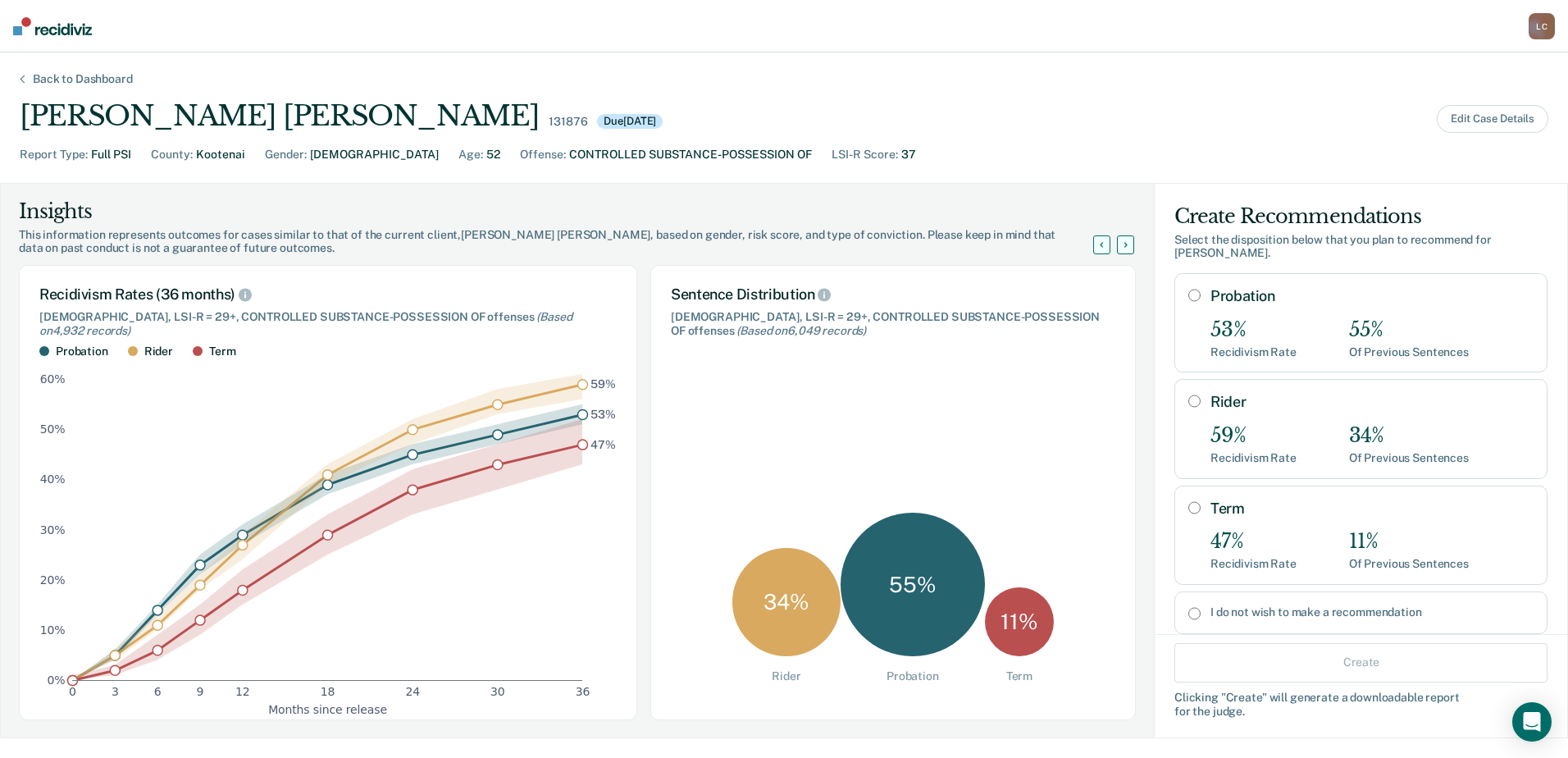
click at [1188, 501] on input "Term" at bounding box center [1194, 508] width 12 height 13
radio input "true"
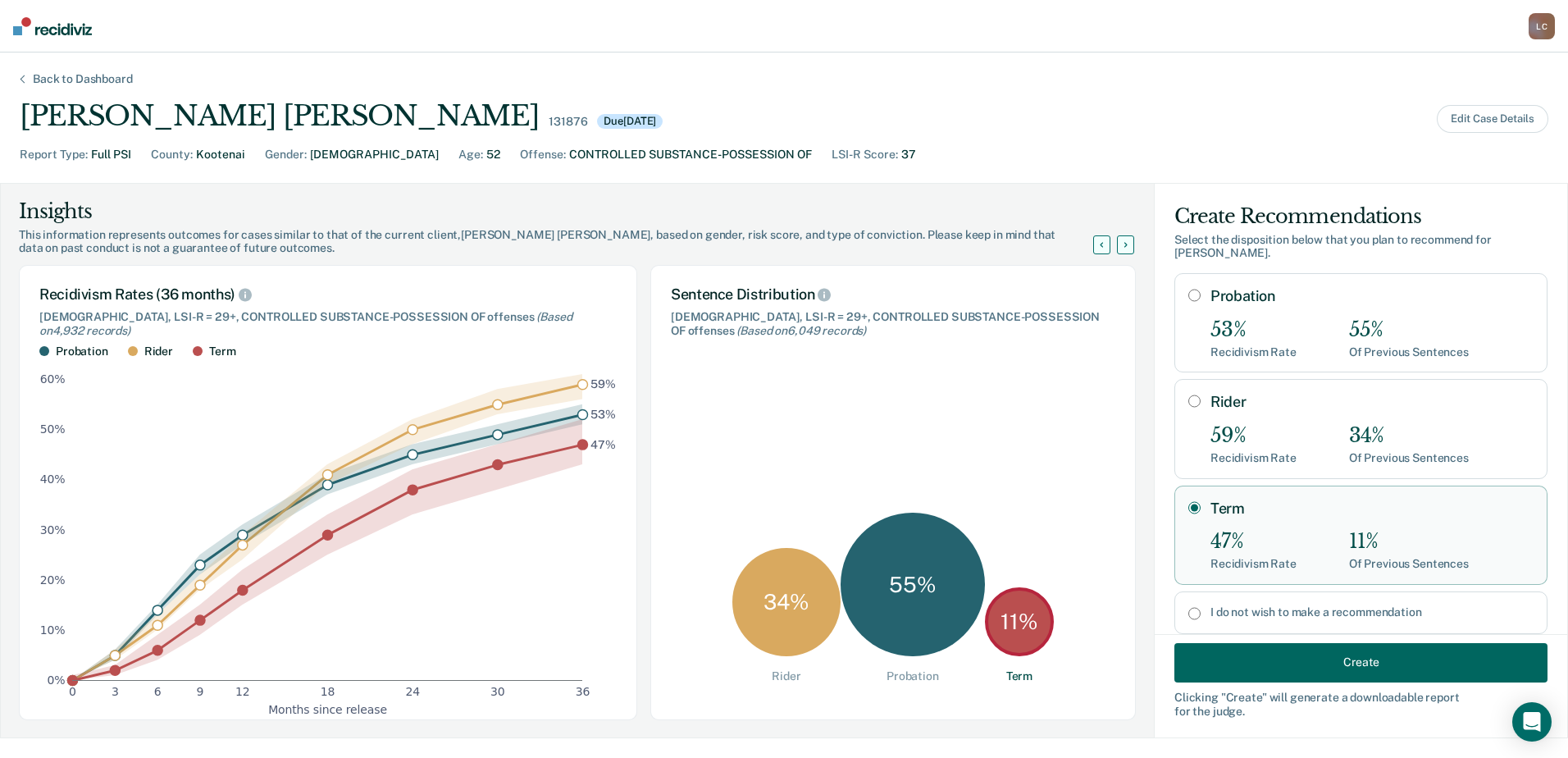
click at [1243, 654] on button "Create" at bounding box center [1361, 662] width 373 height 39
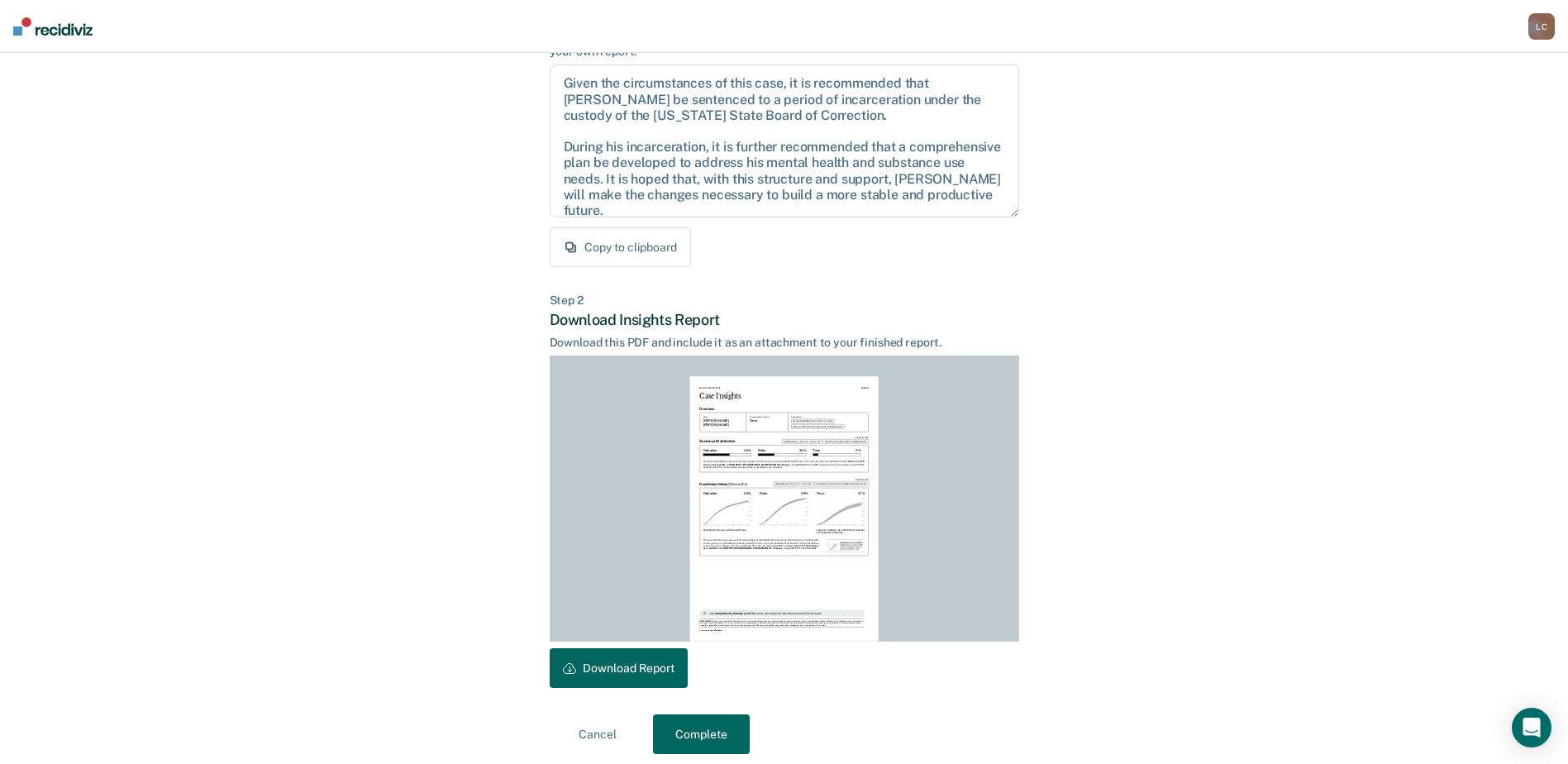
scroll to position [179, 0]
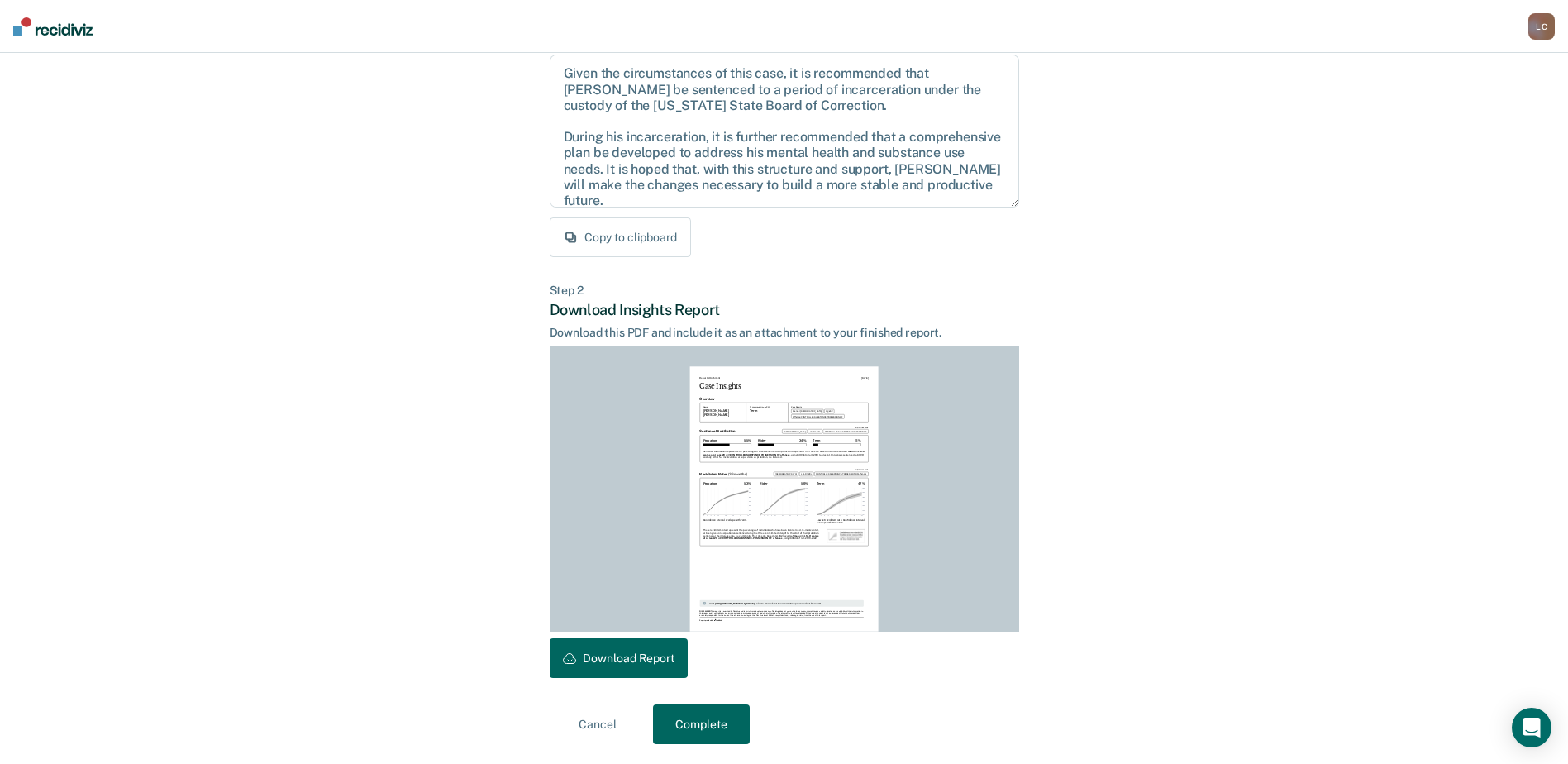
click at [647, 655] on button "Download Report" at bounding box center [619, 658] width 138 height 40
click at [730, 734] on button "Complete" at bounding box center [701, 724] width 97 height 40
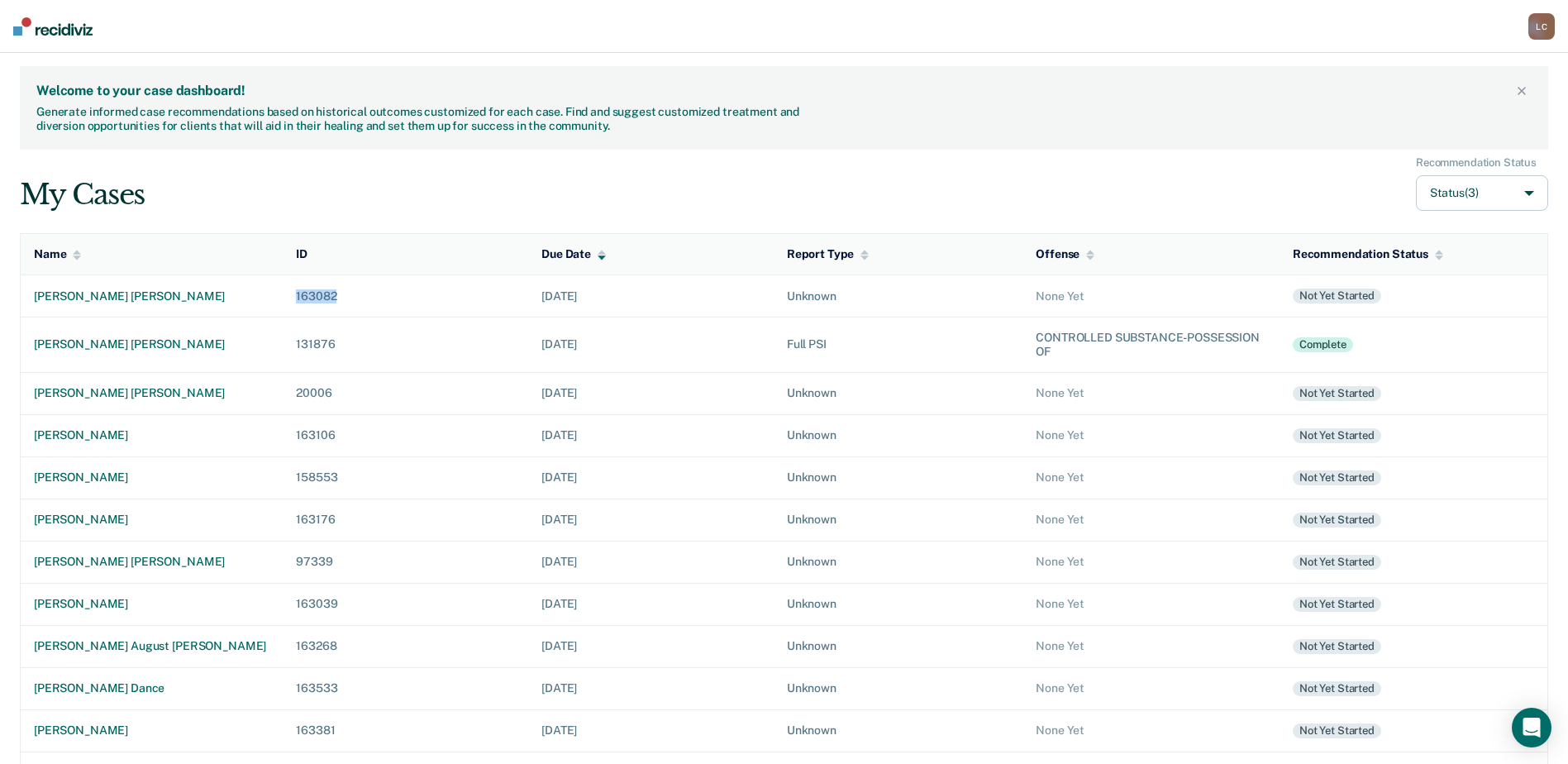
drag, startPoint x: 284, startPoint y: 297, endPoint x: 327, endPoint y: 297, distance: 43.0
click at [327, 297] on td "163082" at bounding box center [405, 295] width 245 height 42
drag, startPoint x: 327, startPoint y: 297, endPoint x: 312, endPoint y: 297, distance: 15.0
copy td "163082"
